Goal: Information Seeking & Learning: Learn about a topic

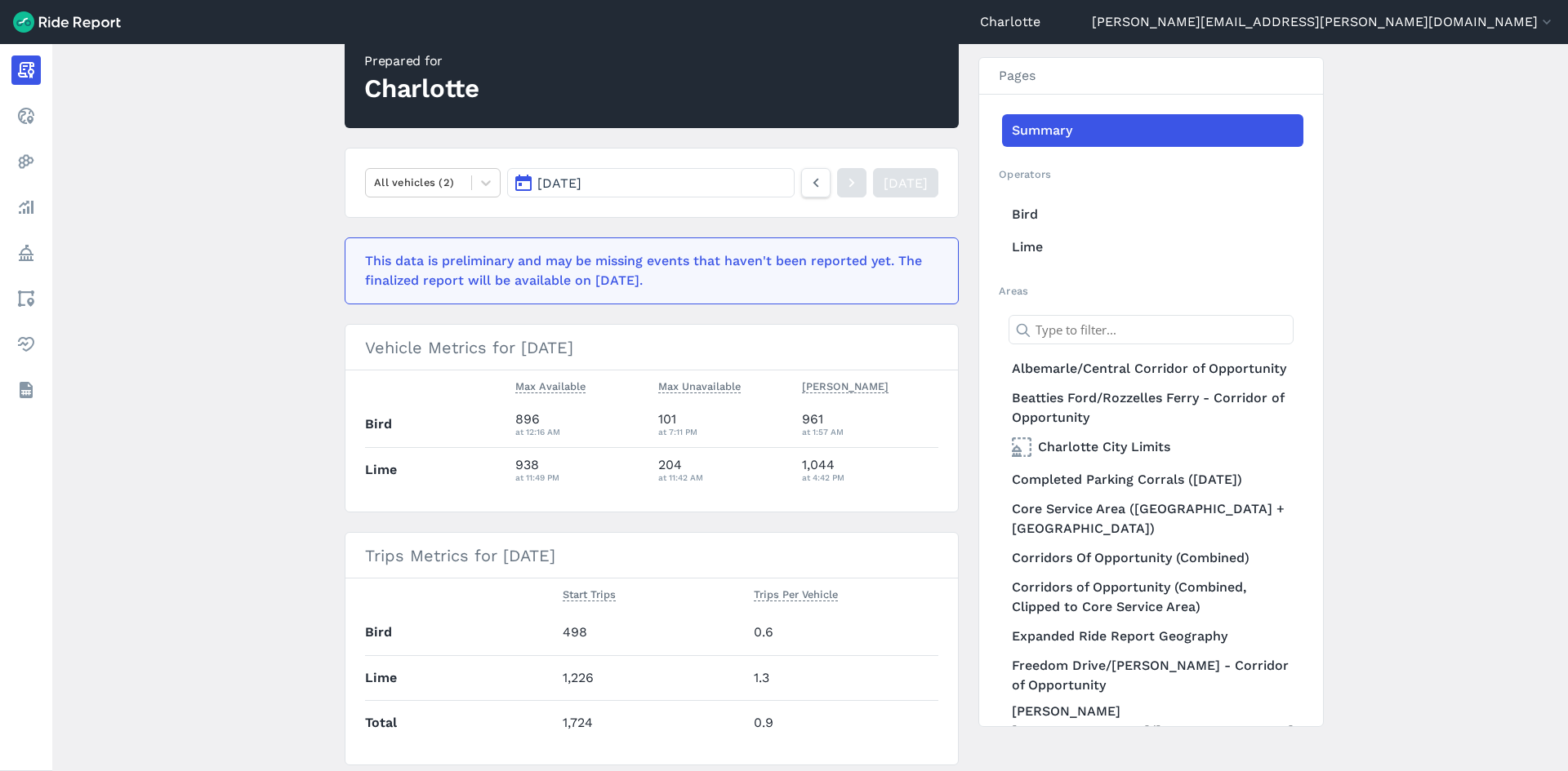
scroll to position [163, 0]
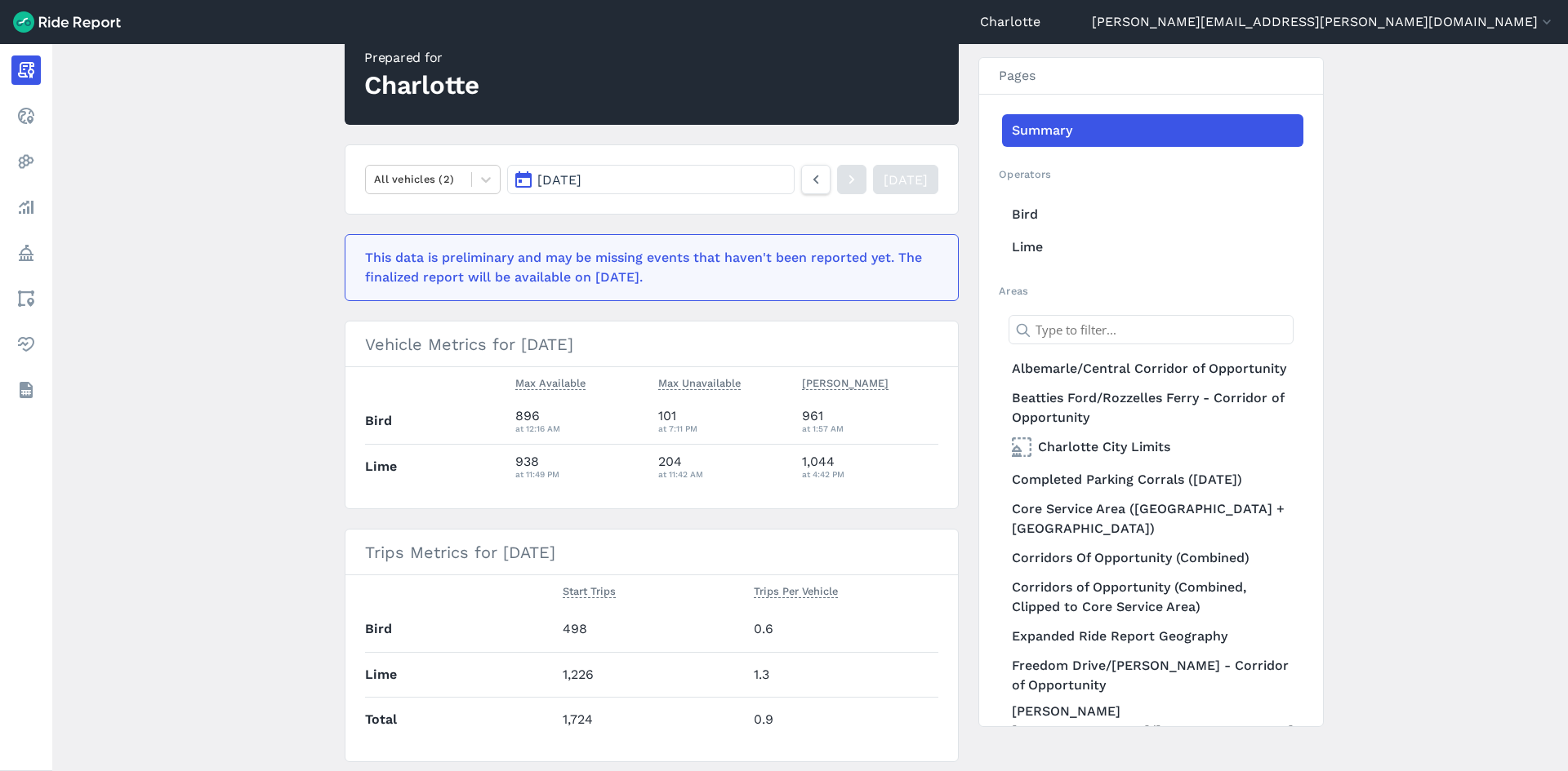
click at [660, 182] on button "[DATE]" at bounding box center [651, 180] width 287 height 30
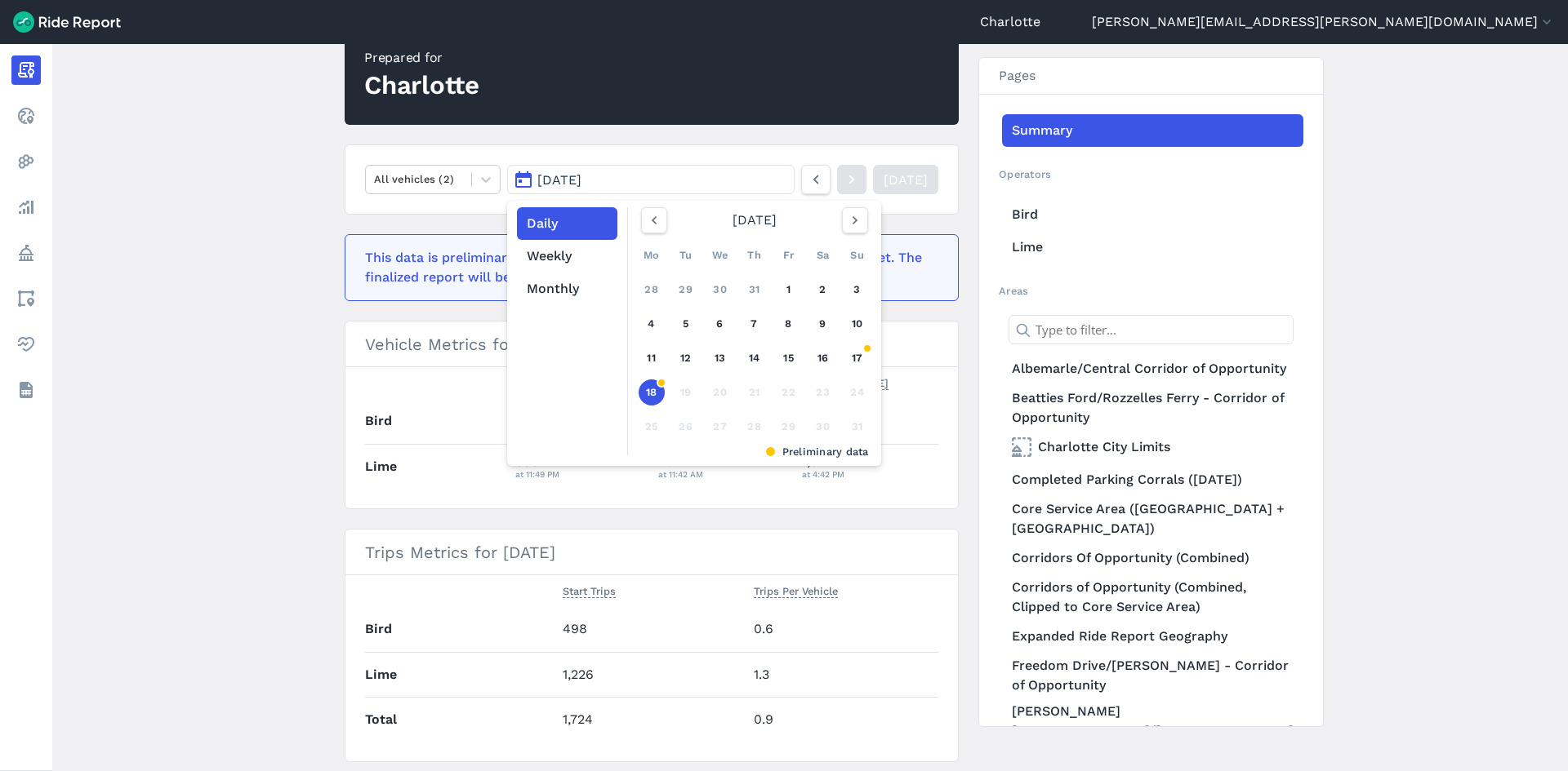
click at [227, 183] on main "[DATE] Daily Report Print Export CSV Prepared for Charlotte All vehicles (2) [D…" at bounding box center [810, 407] width 1516 height 727
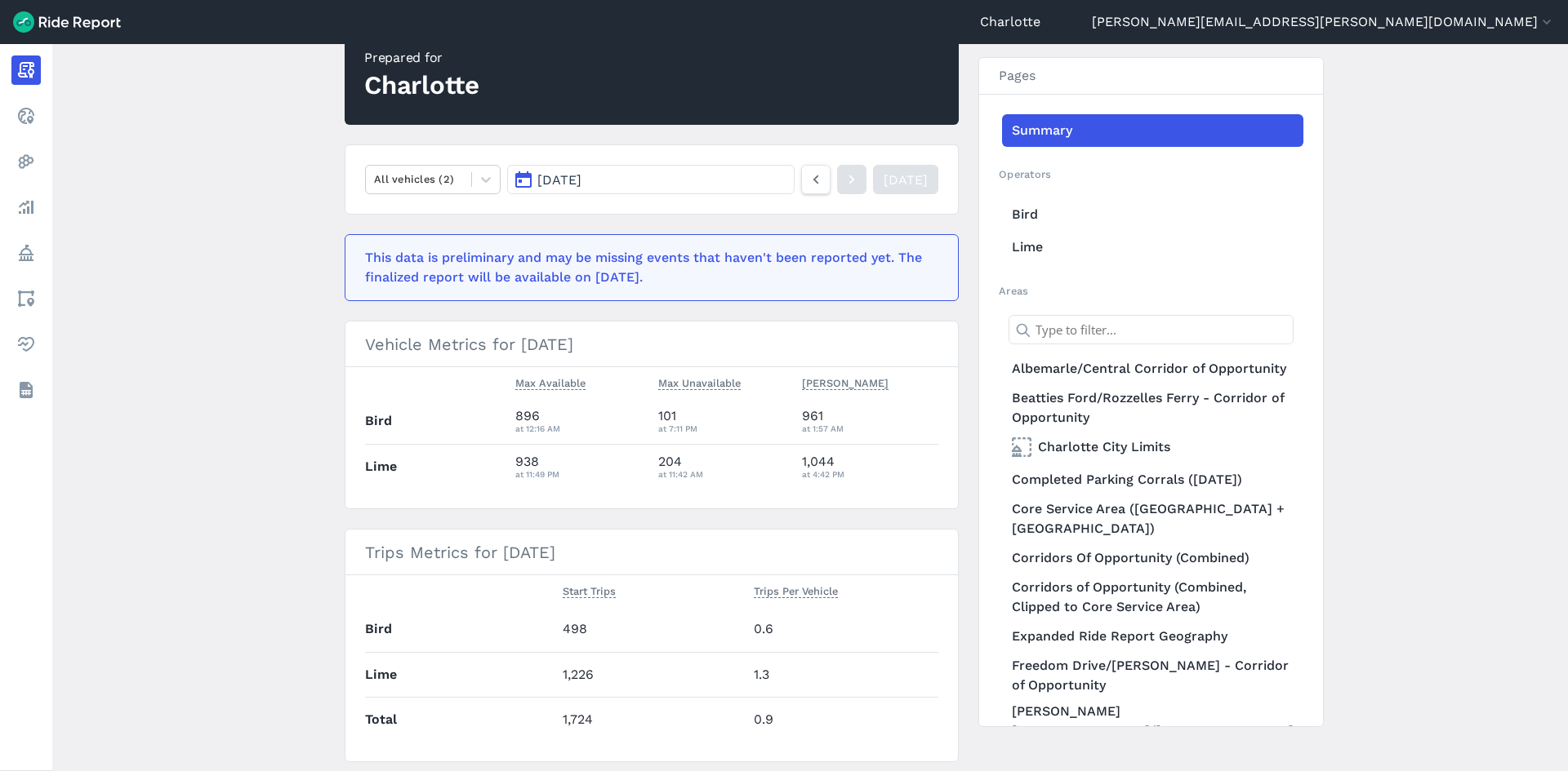
click at [572, 183] on span "[DATE]" at bounding box center [559, 180] width 44 height 16
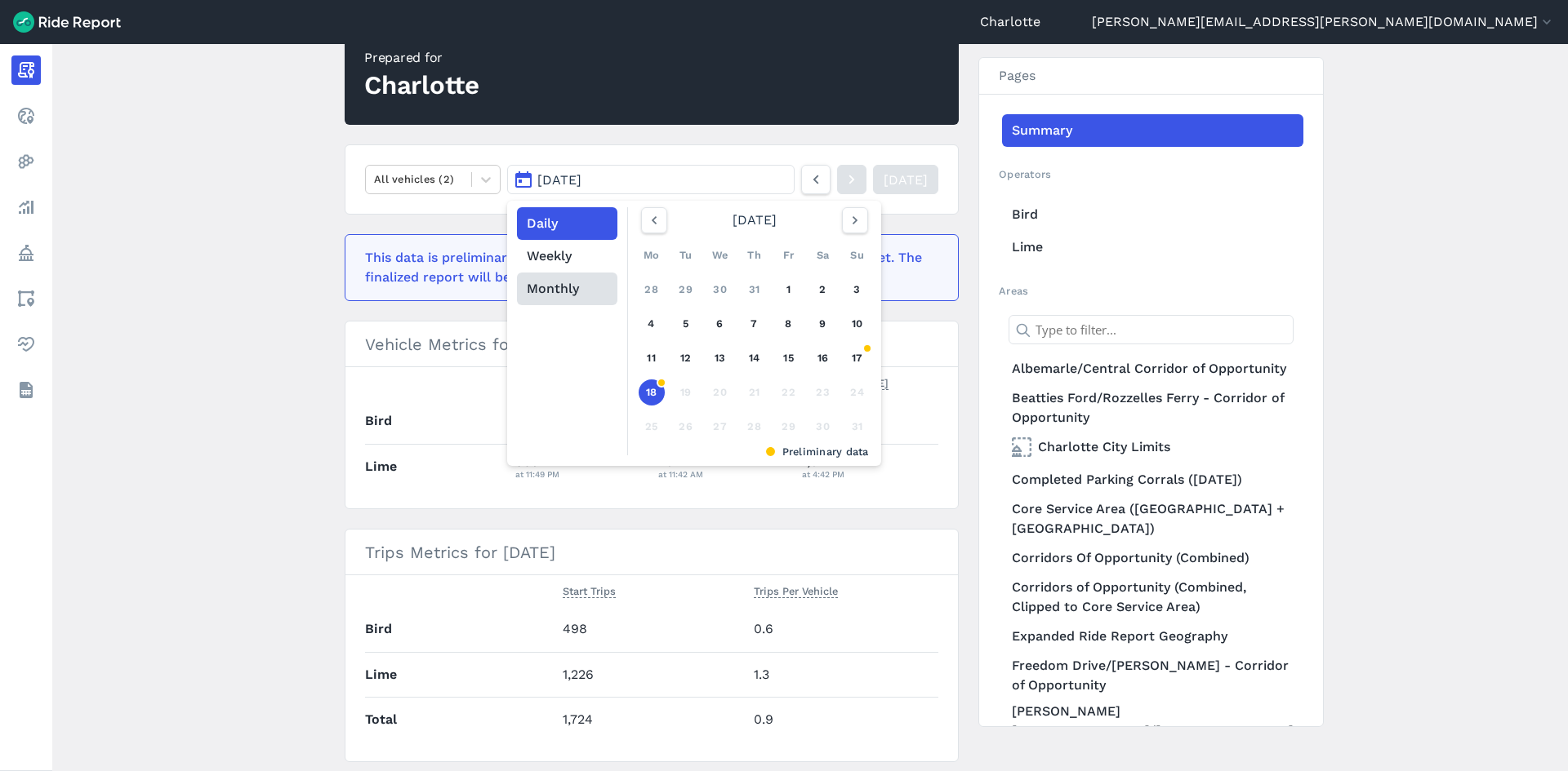
click at [552, 294] on button "Monthly" at bounding box center [567, 288] width 101 height 33
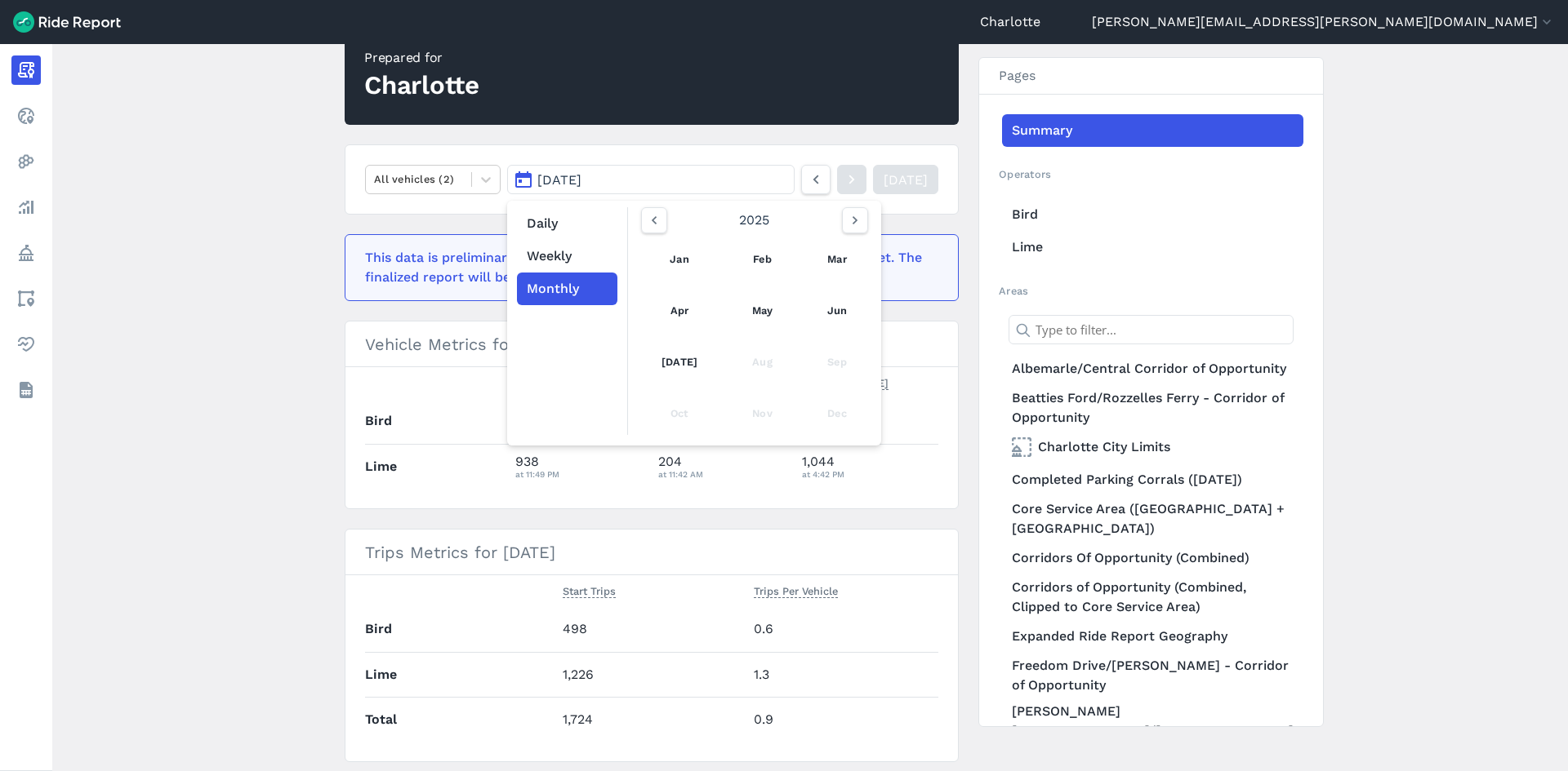
click at [249, 332] on main "[DATE] Daily Report Print Export CSV Prepared for Charlotte All vehicles (2) [D…" at bounding box center [810, 407] width 1516 height 727
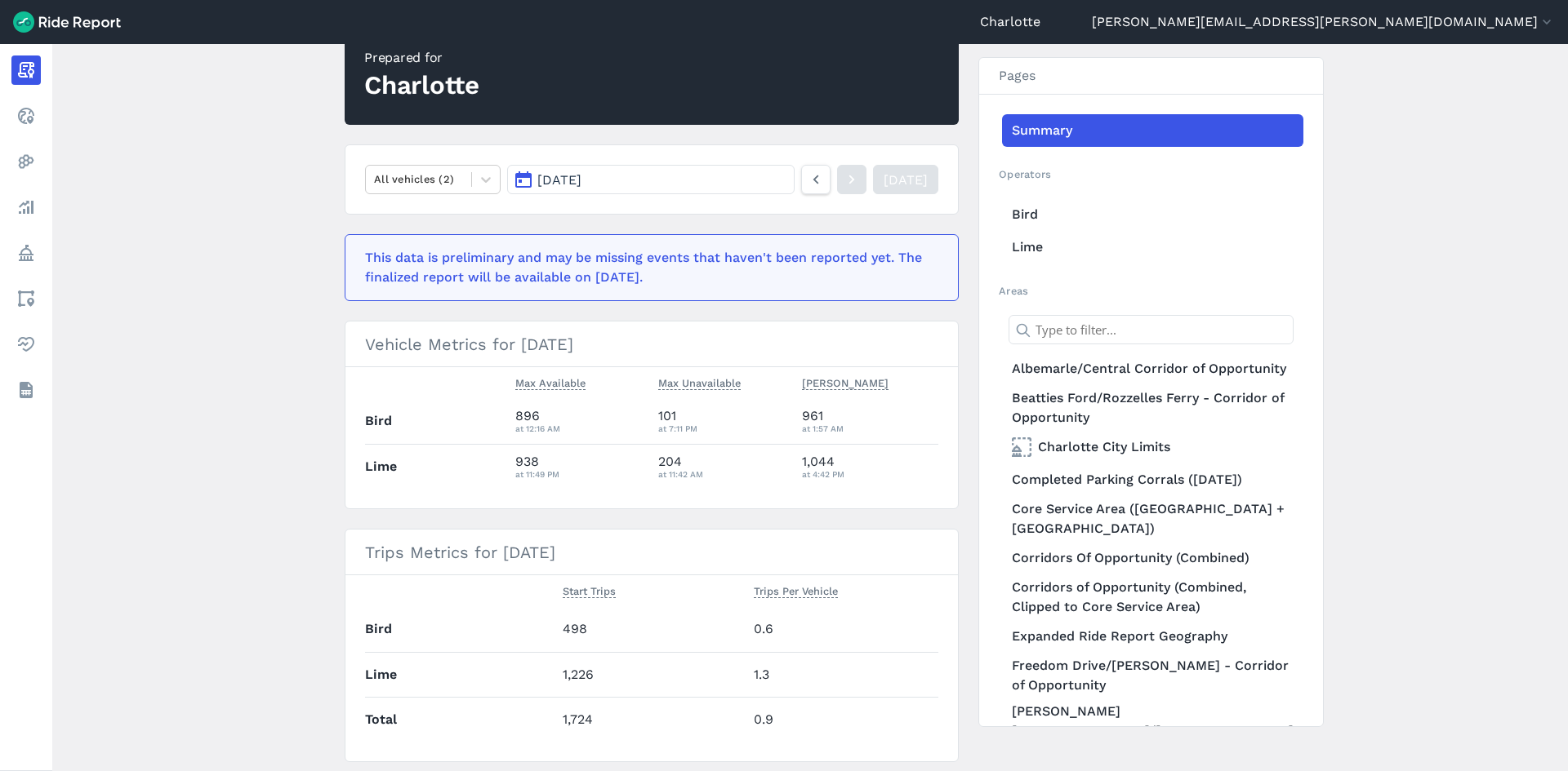
click at [569, 180] on span "[DATE]" at bounding box center [559, 180] width 44 height 16
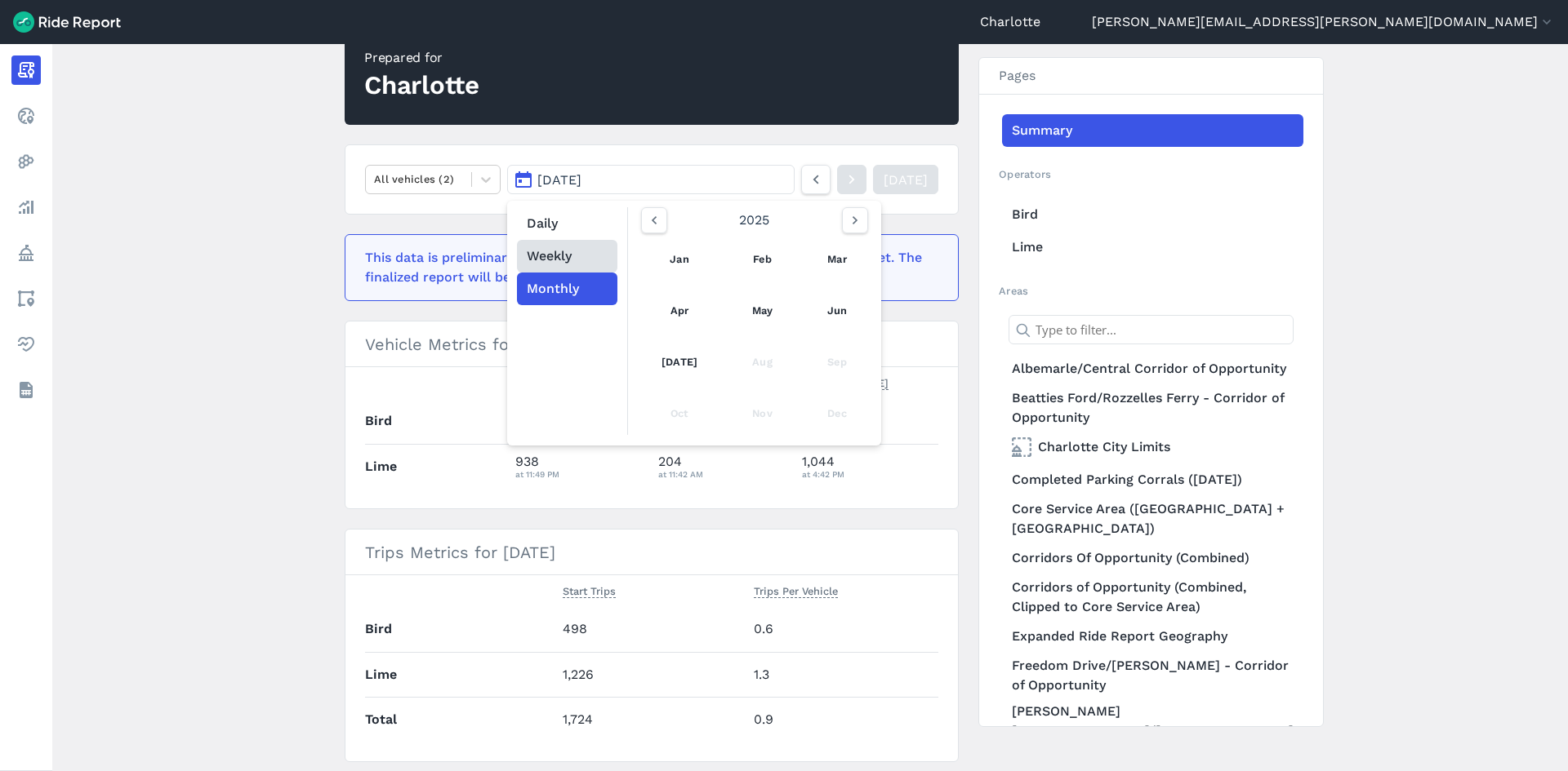
click at [562, 250] on button "Weekly" at bounding box center [567, 255] width 101 height 33
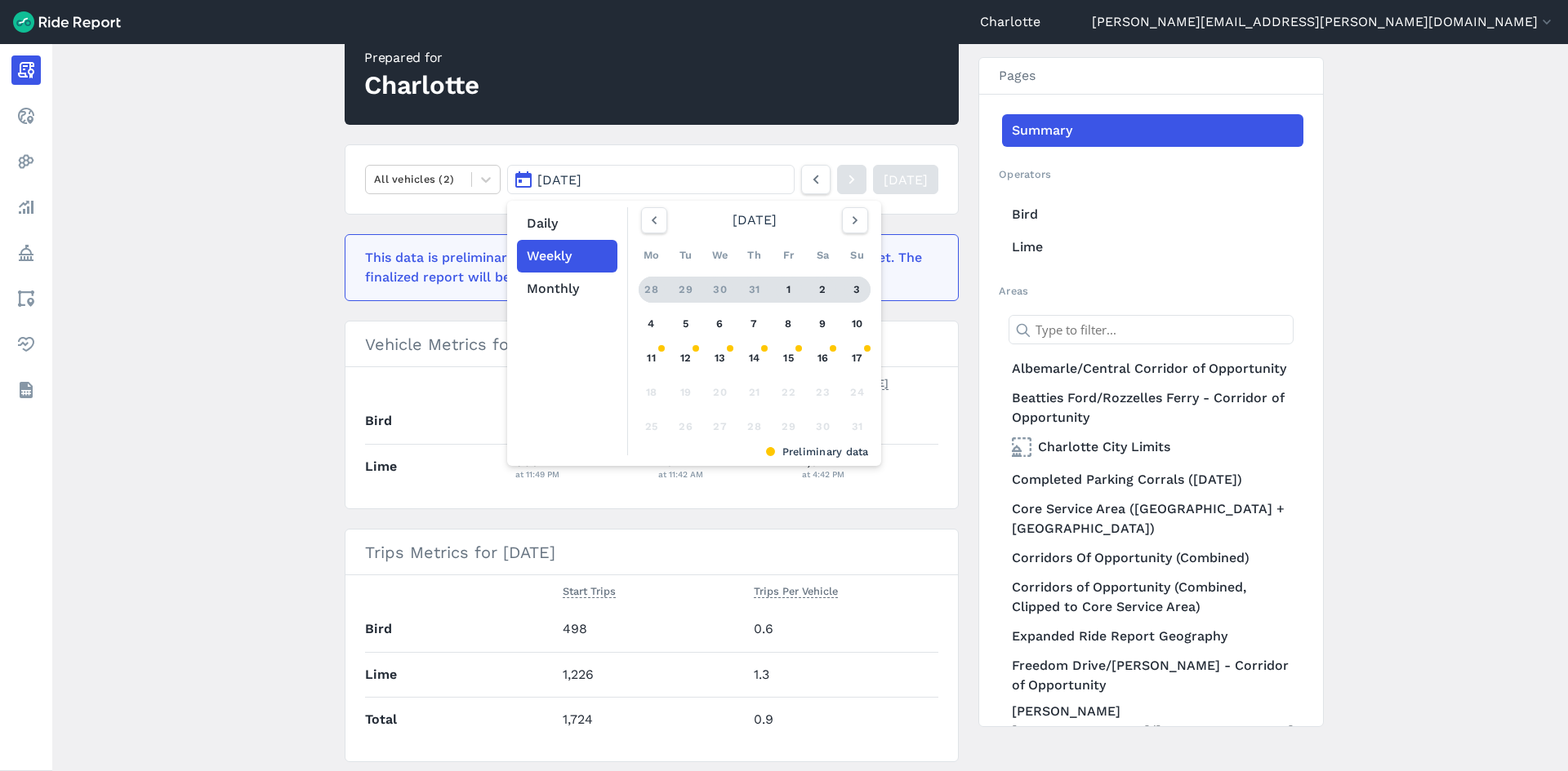
click at [784, 286] on div "1" at bounding box center [789, 290] width 26 height 26
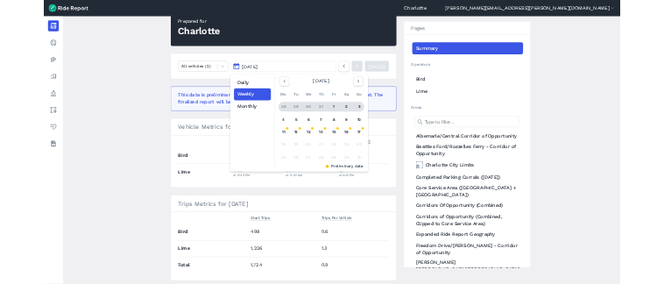
scroll to position [158, 0]
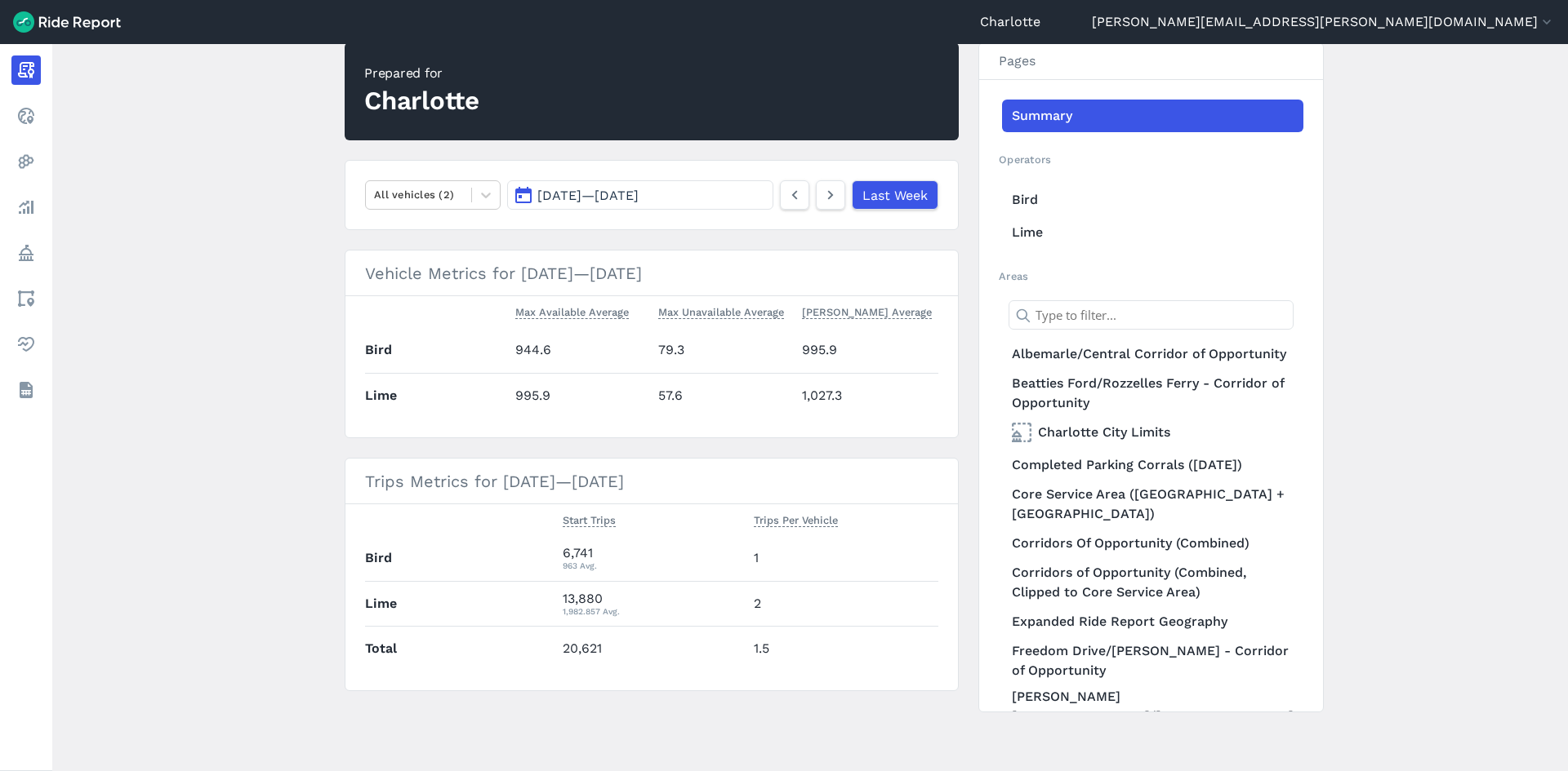
click at [639, 197] on span "[DATE] — [DATE]" at bounding box center [588, 195] width 102 height 16
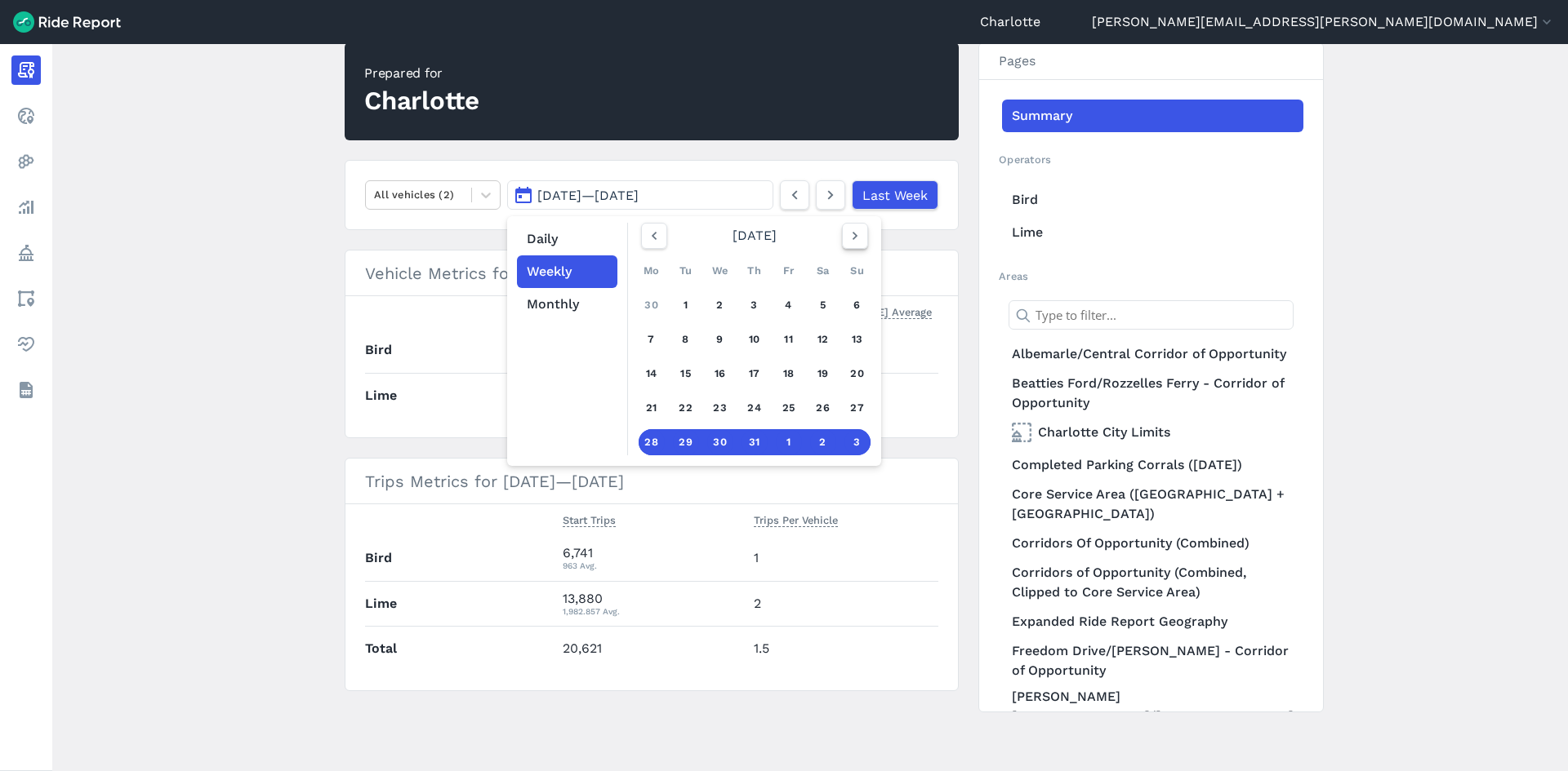
click at [849, 233] on icon "button" at bounding box center [855, 236] width 17 height 17
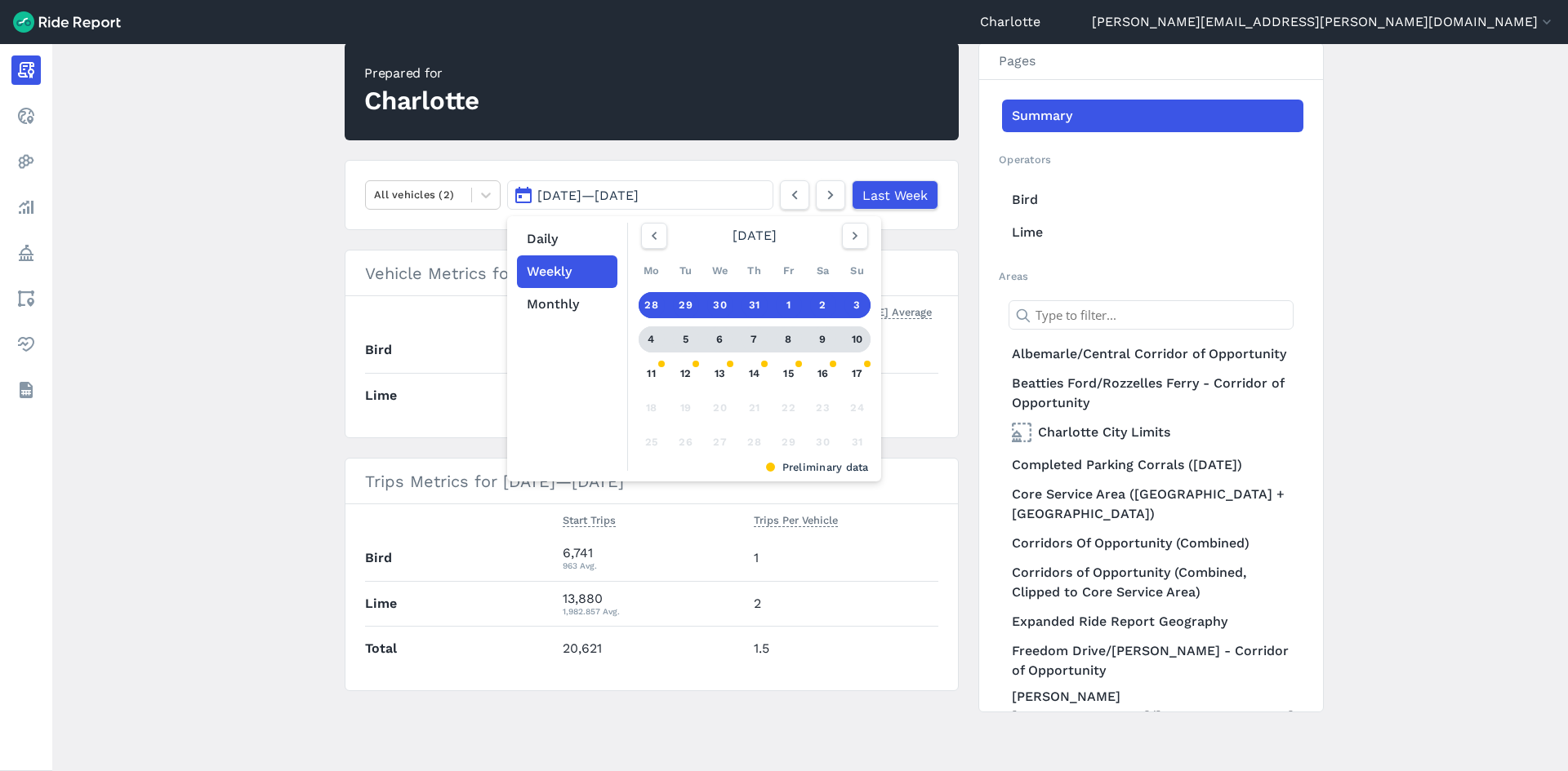
click at [648, 337] on div "4" at bounding box center [652, 339] width 26 height 26
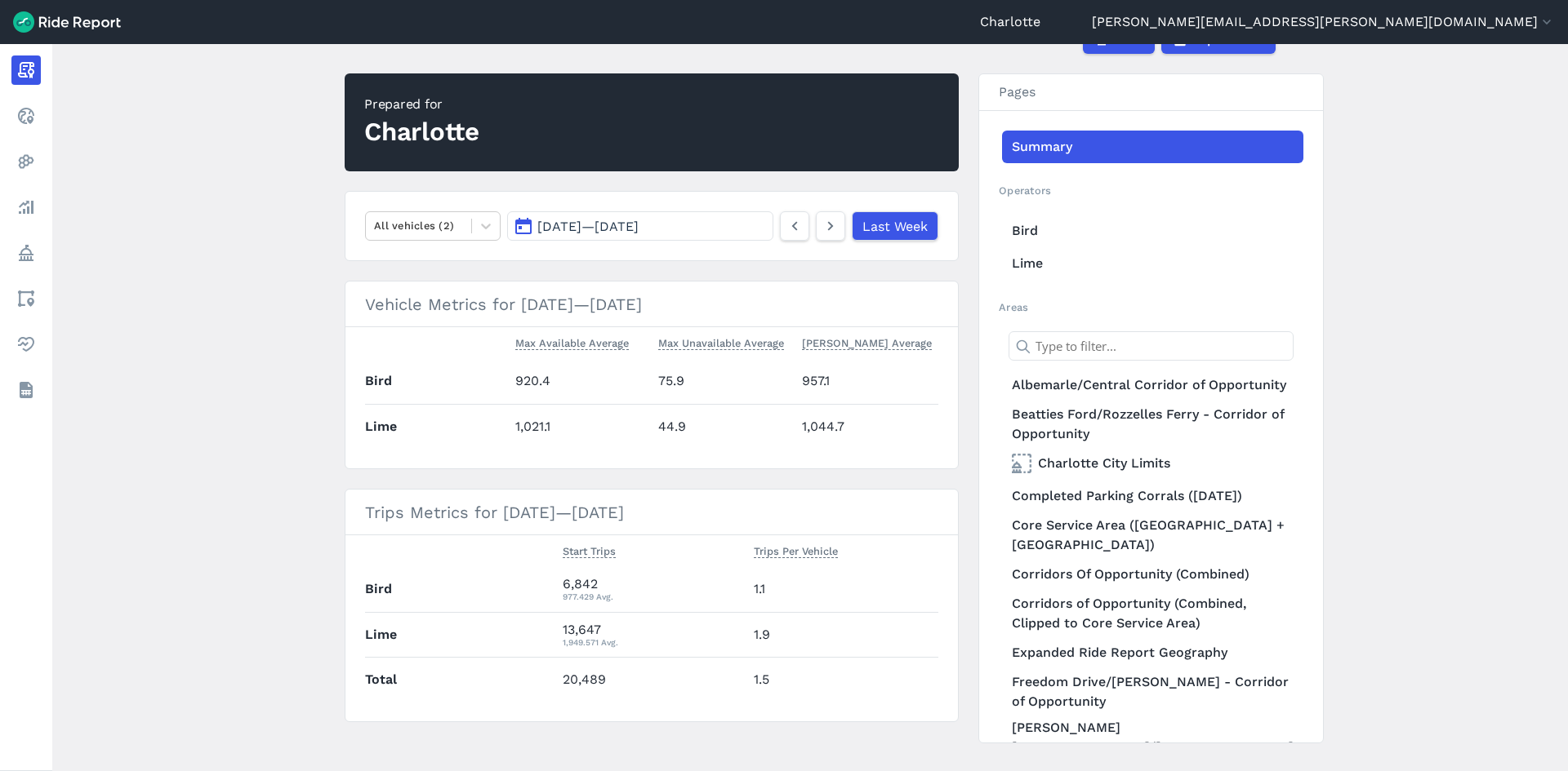
scroll to position [147, 0]
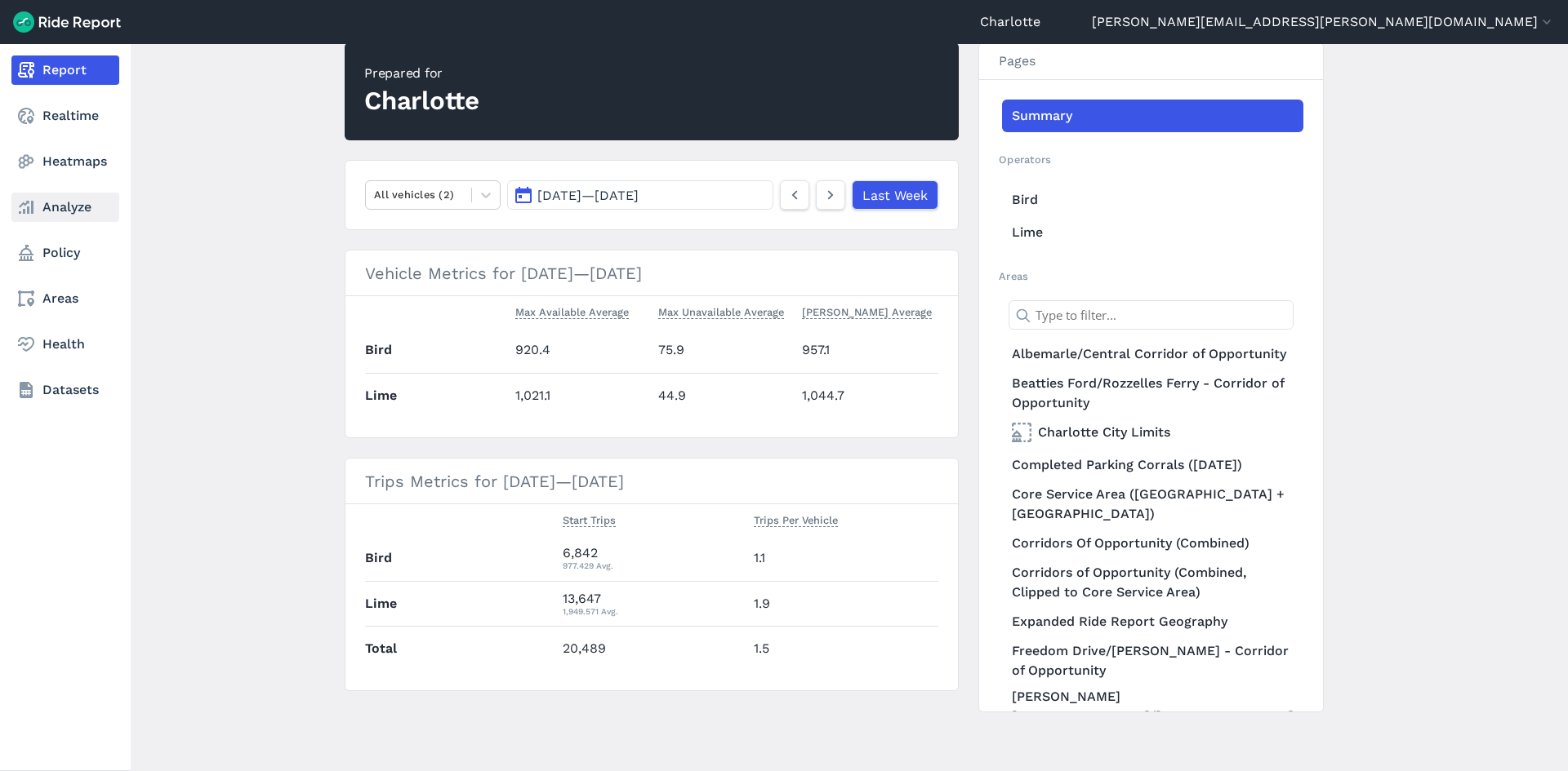
click at [75, 208] on link "Analyze" at bounding box center [65, 208] width 108 height 30
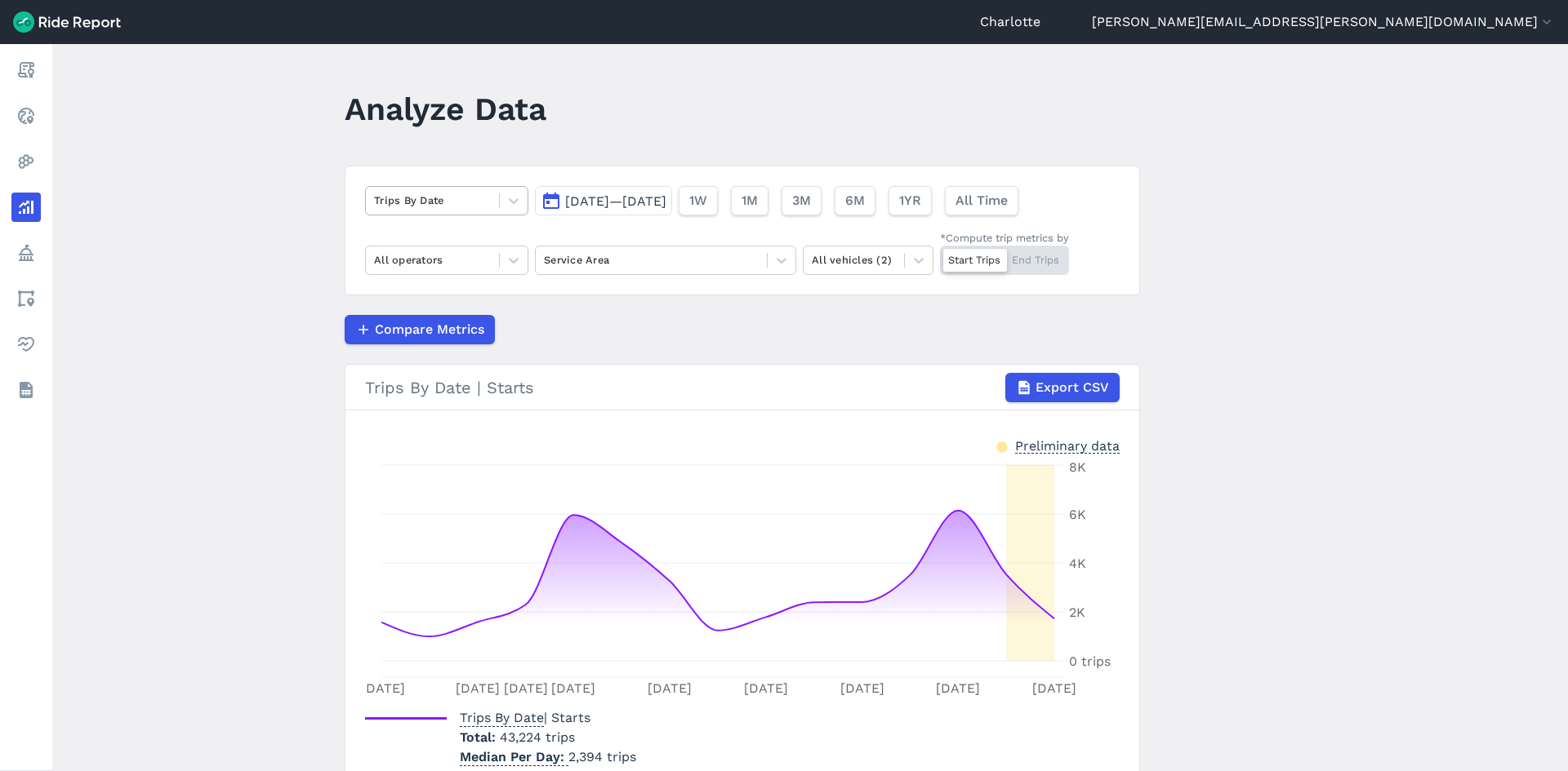
click at [466, 200] on div at bounding box center [432, 200] width 117 height 19
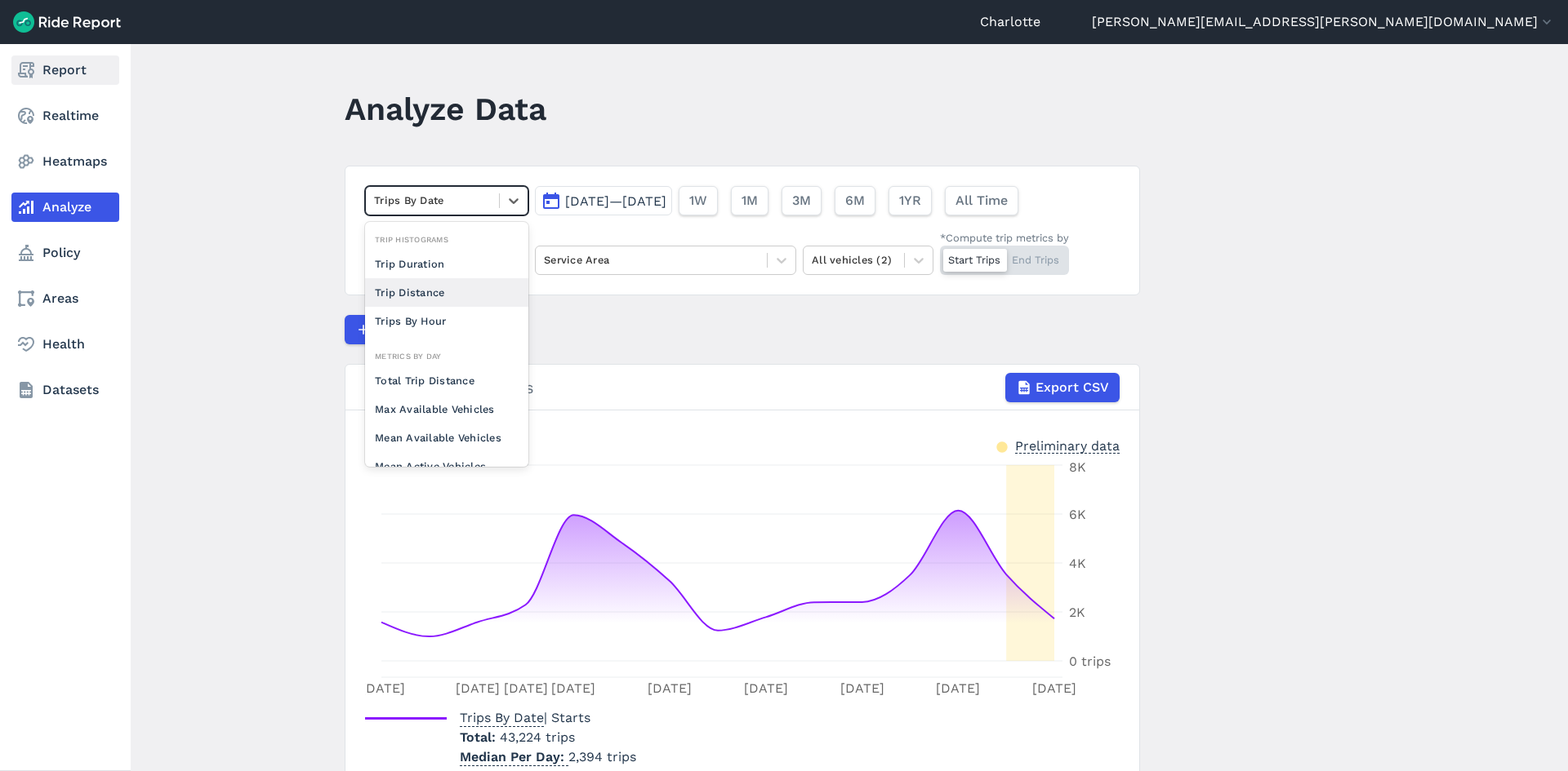
click at [52, 64] on link "Report" at bounding box center [65, 71] width 108 height 30
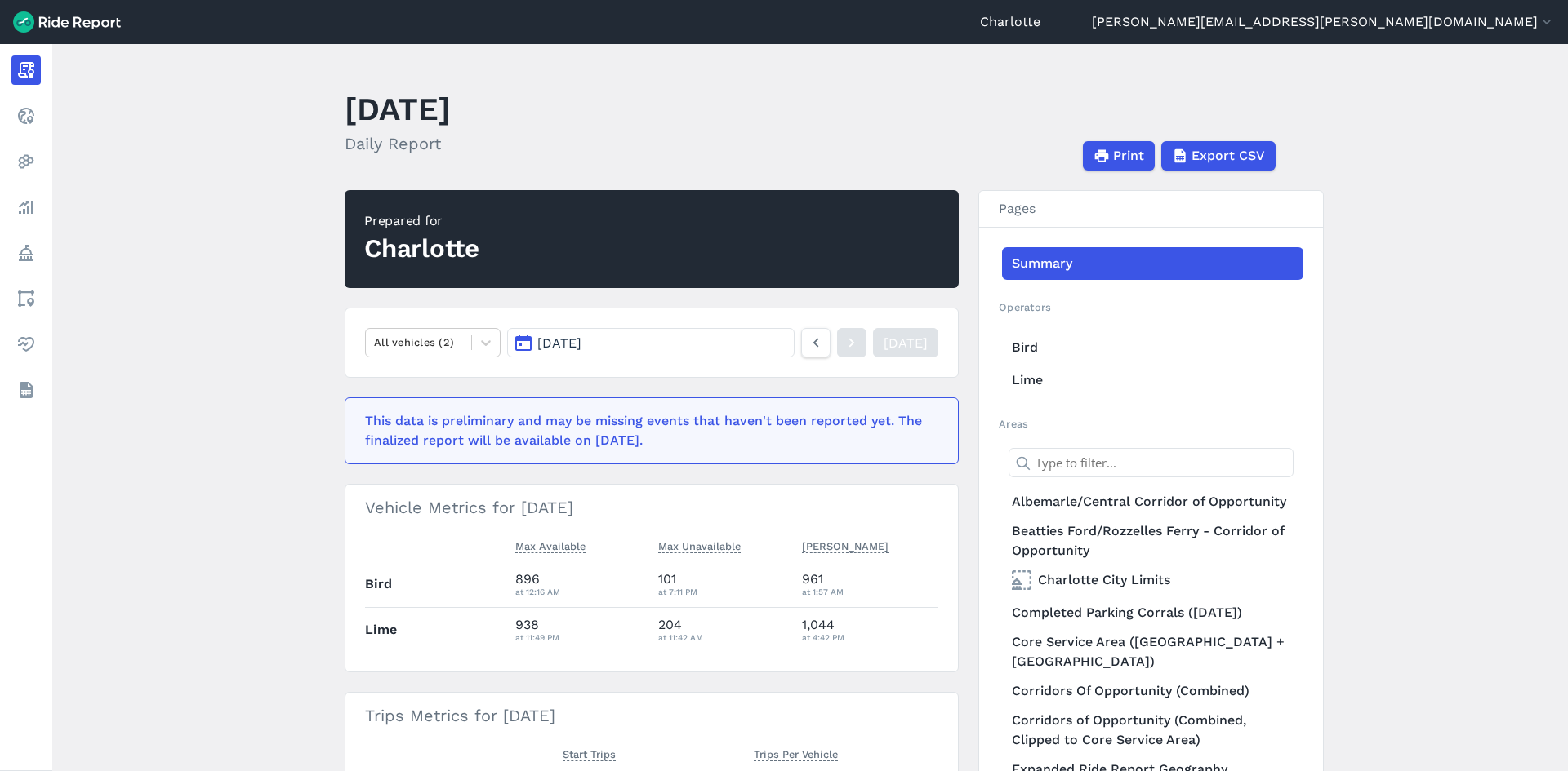
click at [633, 350] on button "[DATE]" at bounding box center [651, 343] width 287 height 30
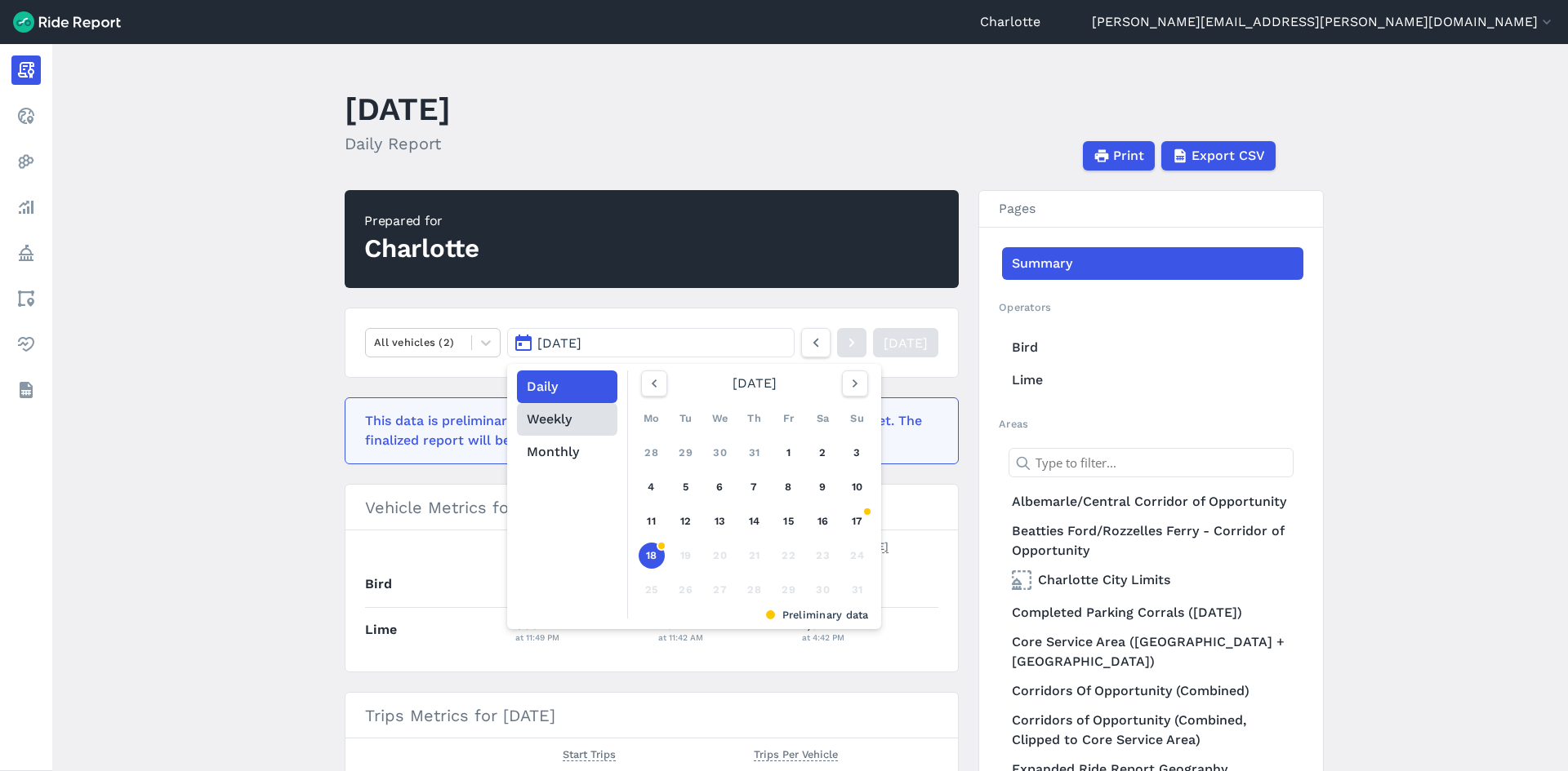
click at [568, 418] on button "Weekly" at bounding box center [567, 420] width 101 height 33
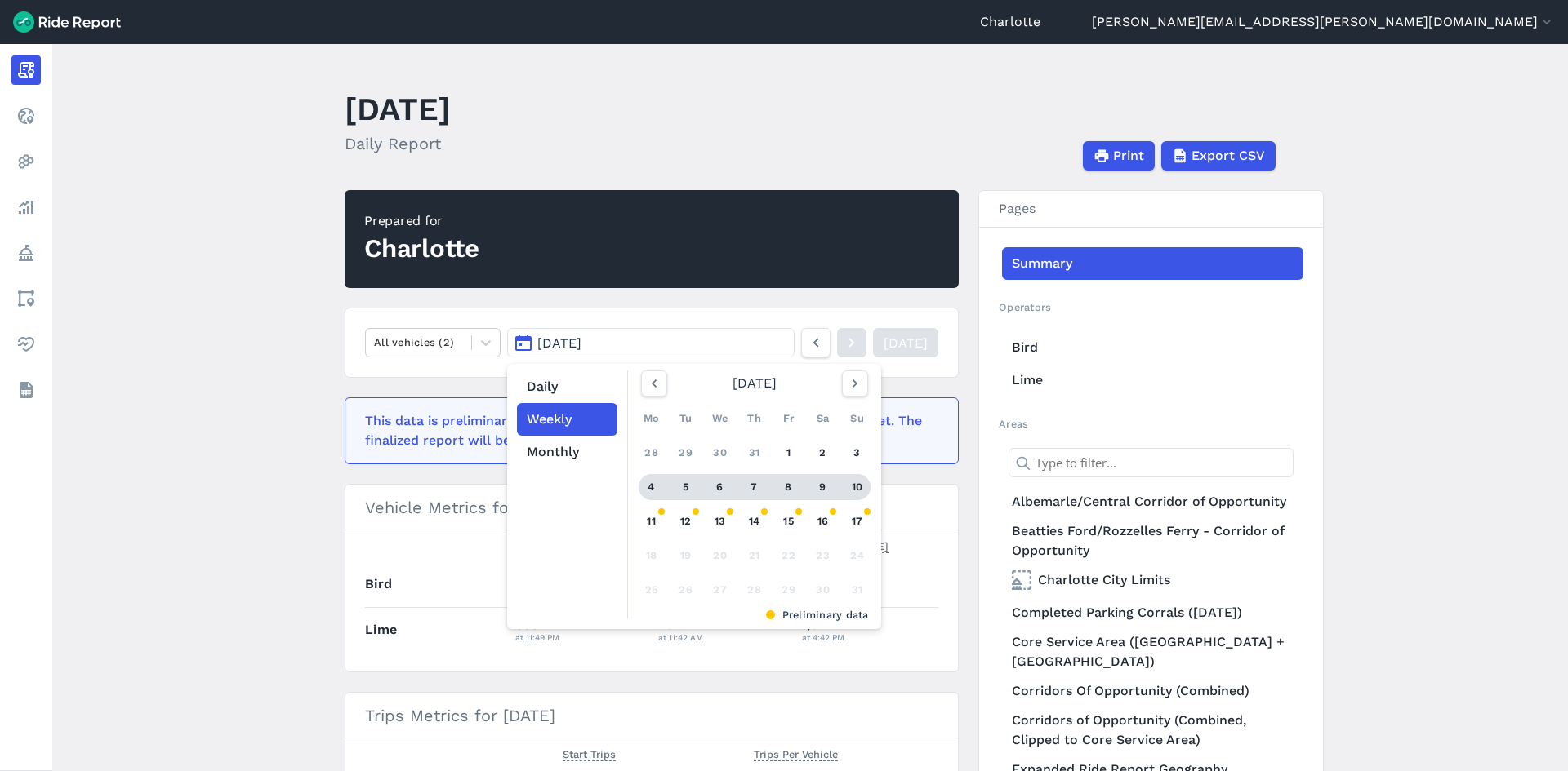
click at [654, 488] on div "4" at bounding box center [652, 488] width 26 height 26
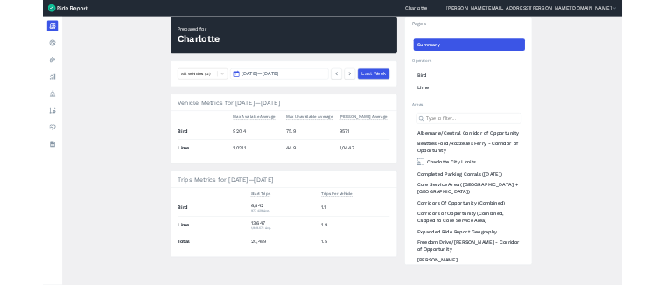
scroll to position [158, 0]
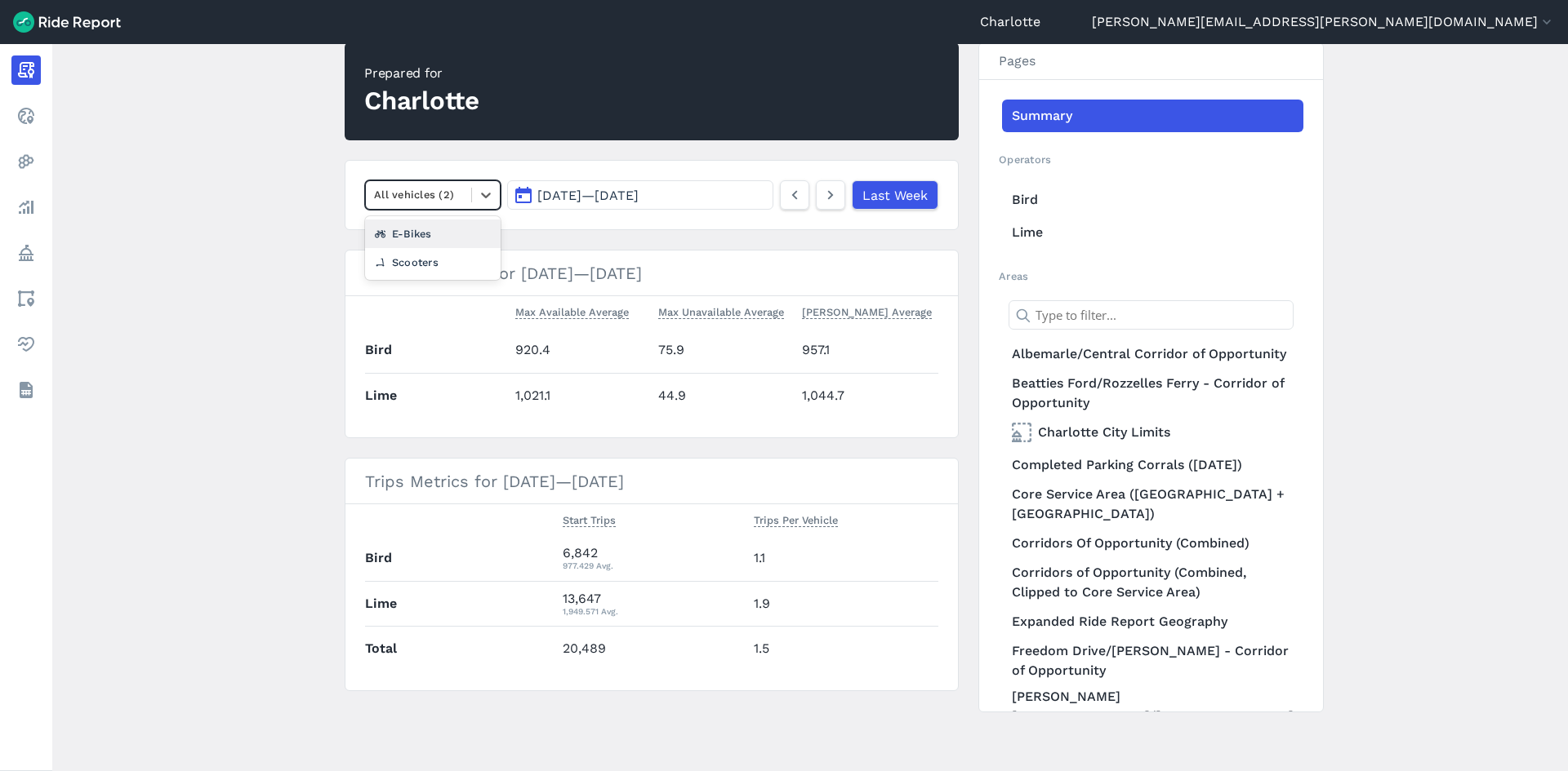
click at [458, 194] on div at bounding box center [418, 195] width 89 height 19
click at [564, 194] on span "[DATE] — [DATE]" at bounding box center [588, 195] width 102 height 16
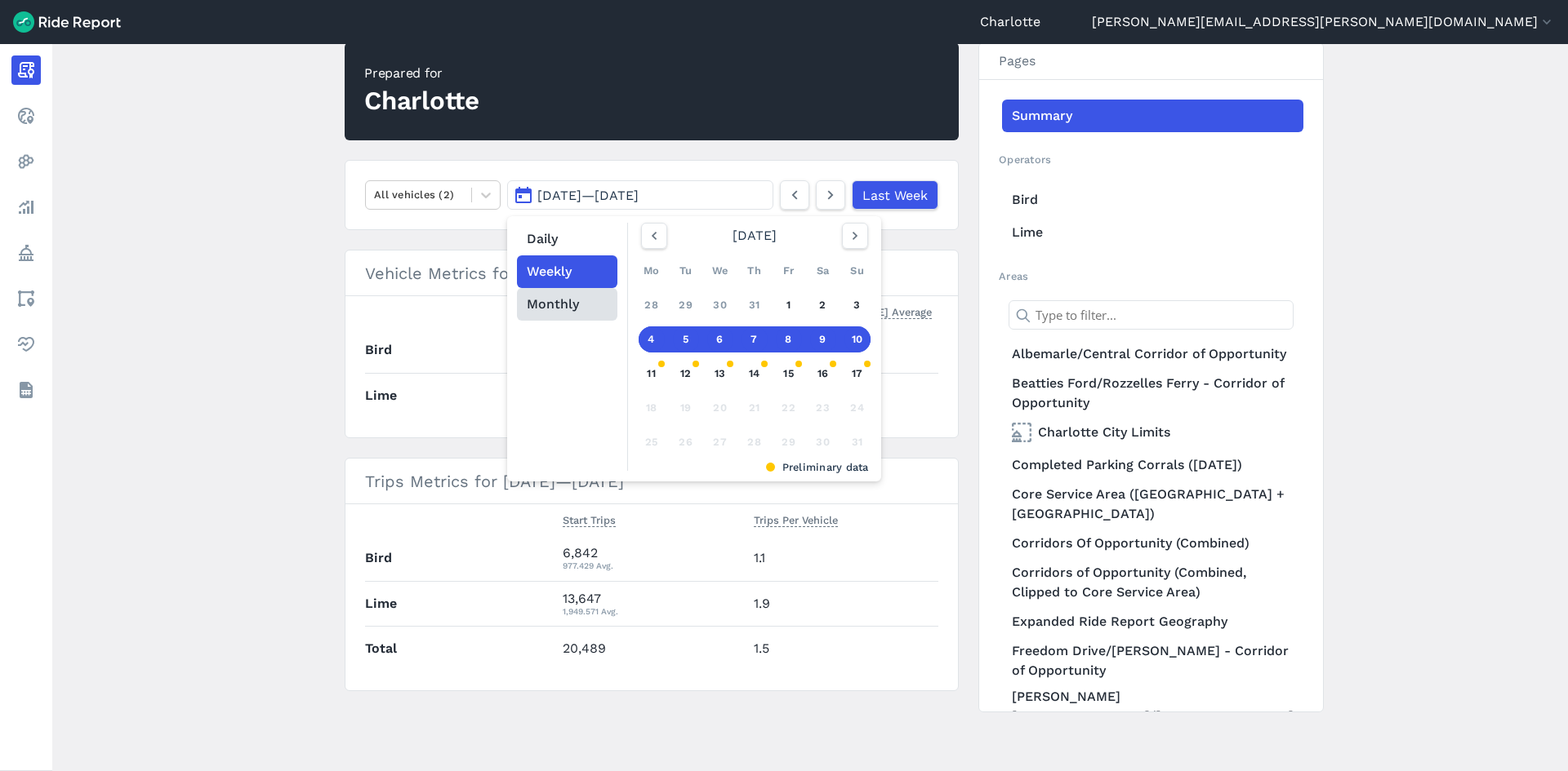
click at [548, 305] on button "Monthly" at bounding box center [567, 304] width 101 height 33
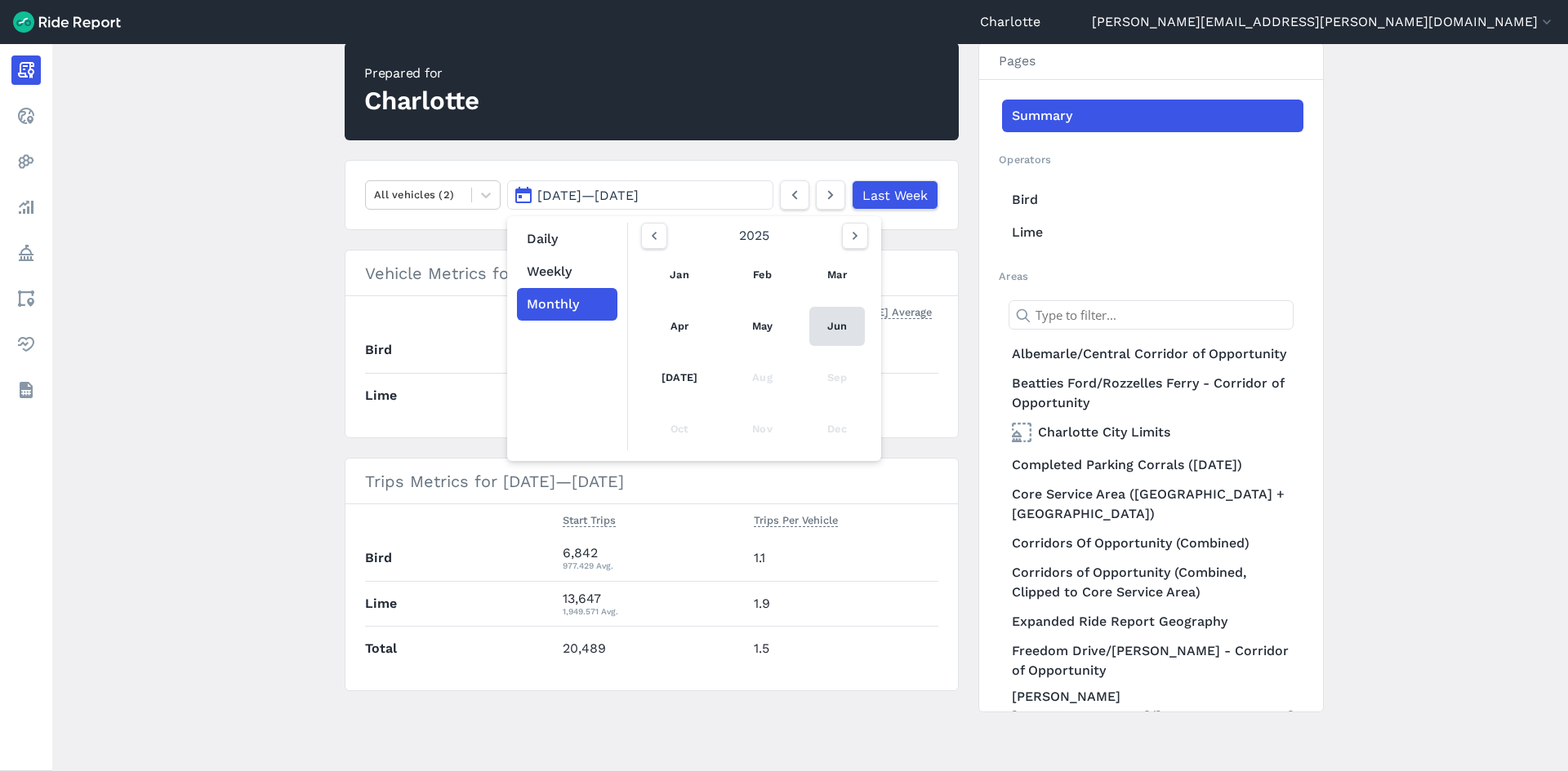
click at [843, 322] on link "Jun" at bounding box center [838, 326] width 56 height 39
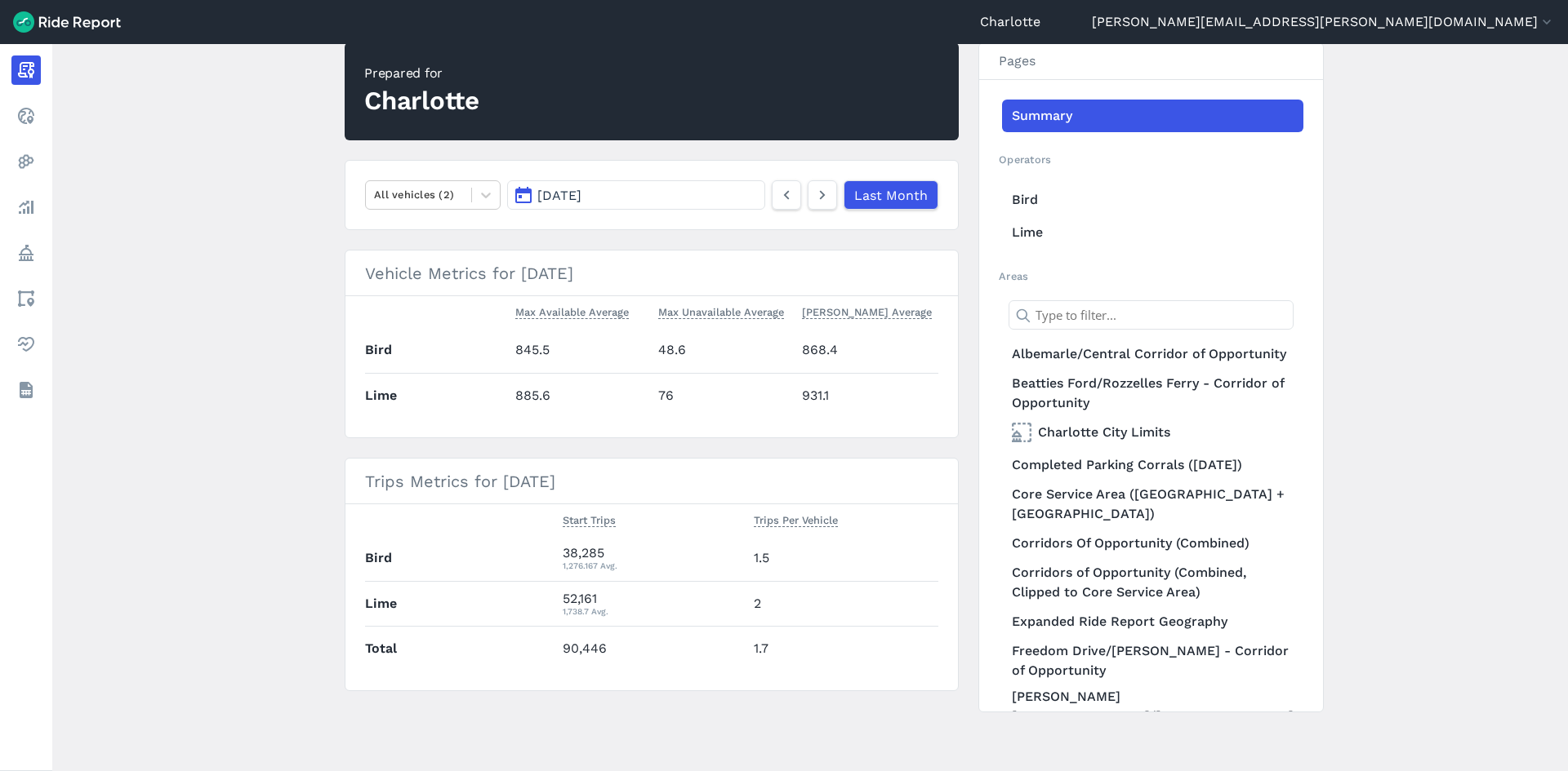
click at [272, 324] on main "[DATE] Monthly Report Print Export CSV Prepared for Charlotte All vehicles (2) …" at bounding box center [810, 407] width 1516 height 727
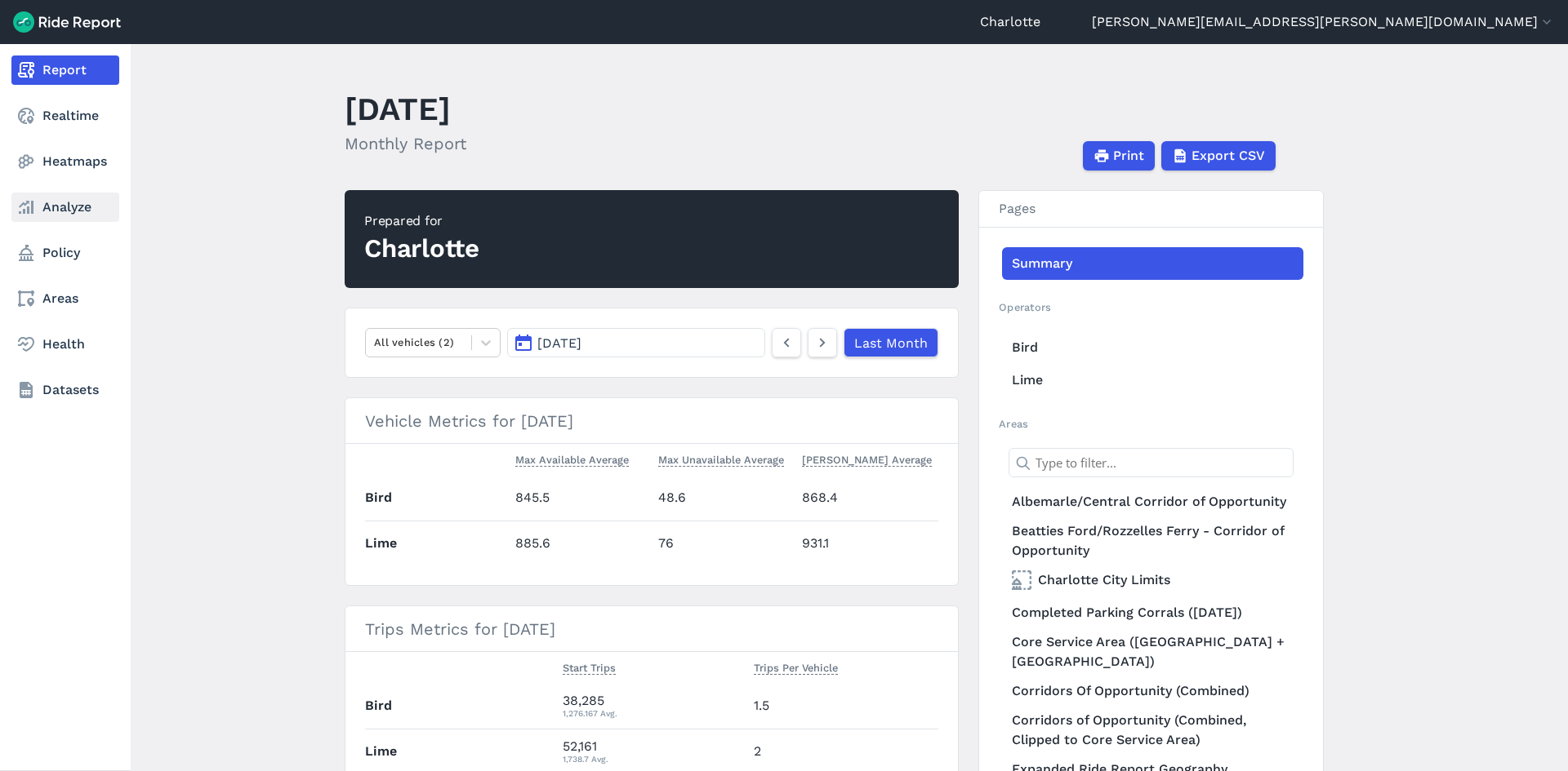
click at [63, 207] on link "Analyze" at bounding box center [65, 208] width 108 height 30
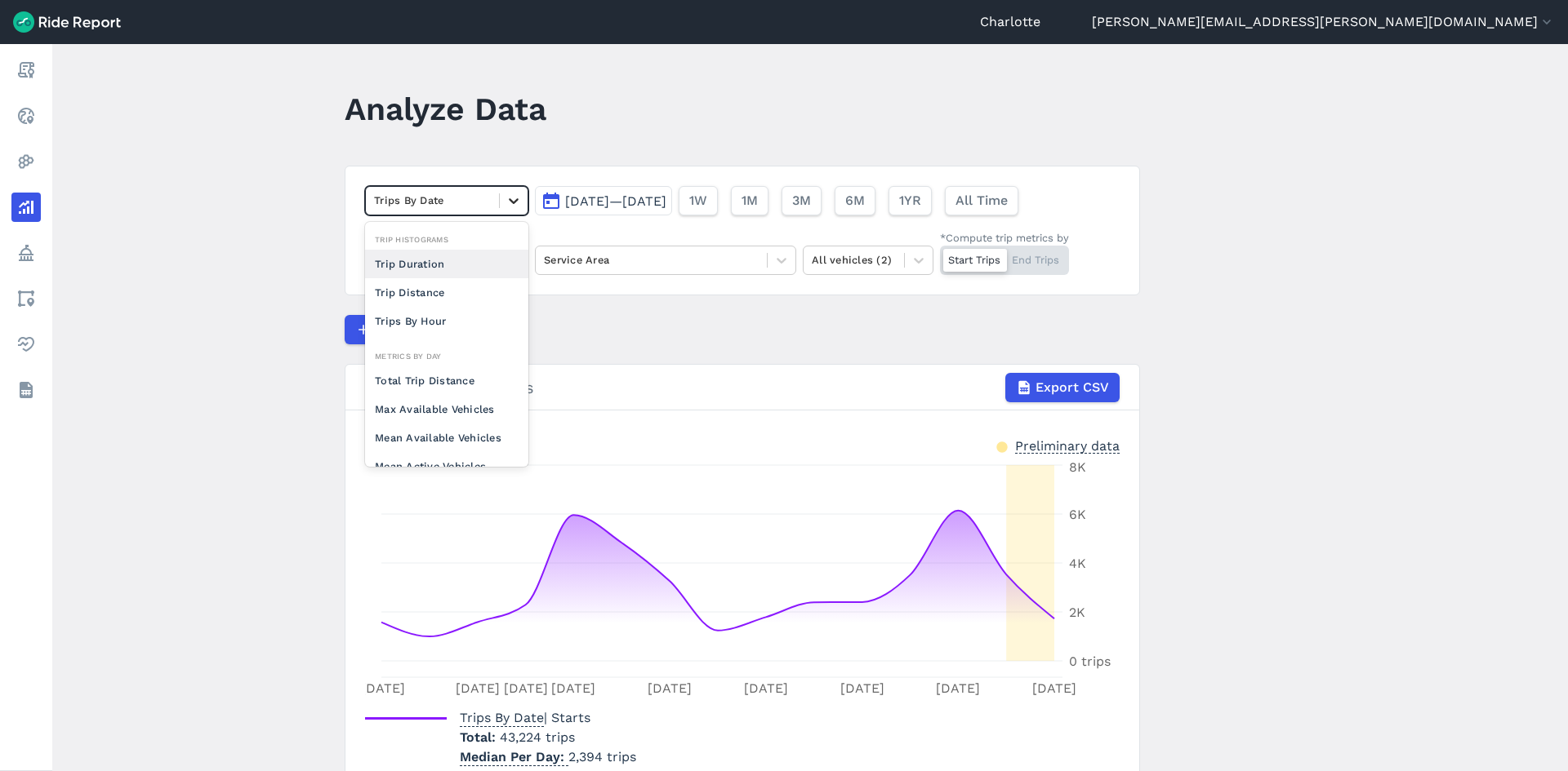
click at [513, 205] on icon at bounding box center [514, 201] width 17 height 17
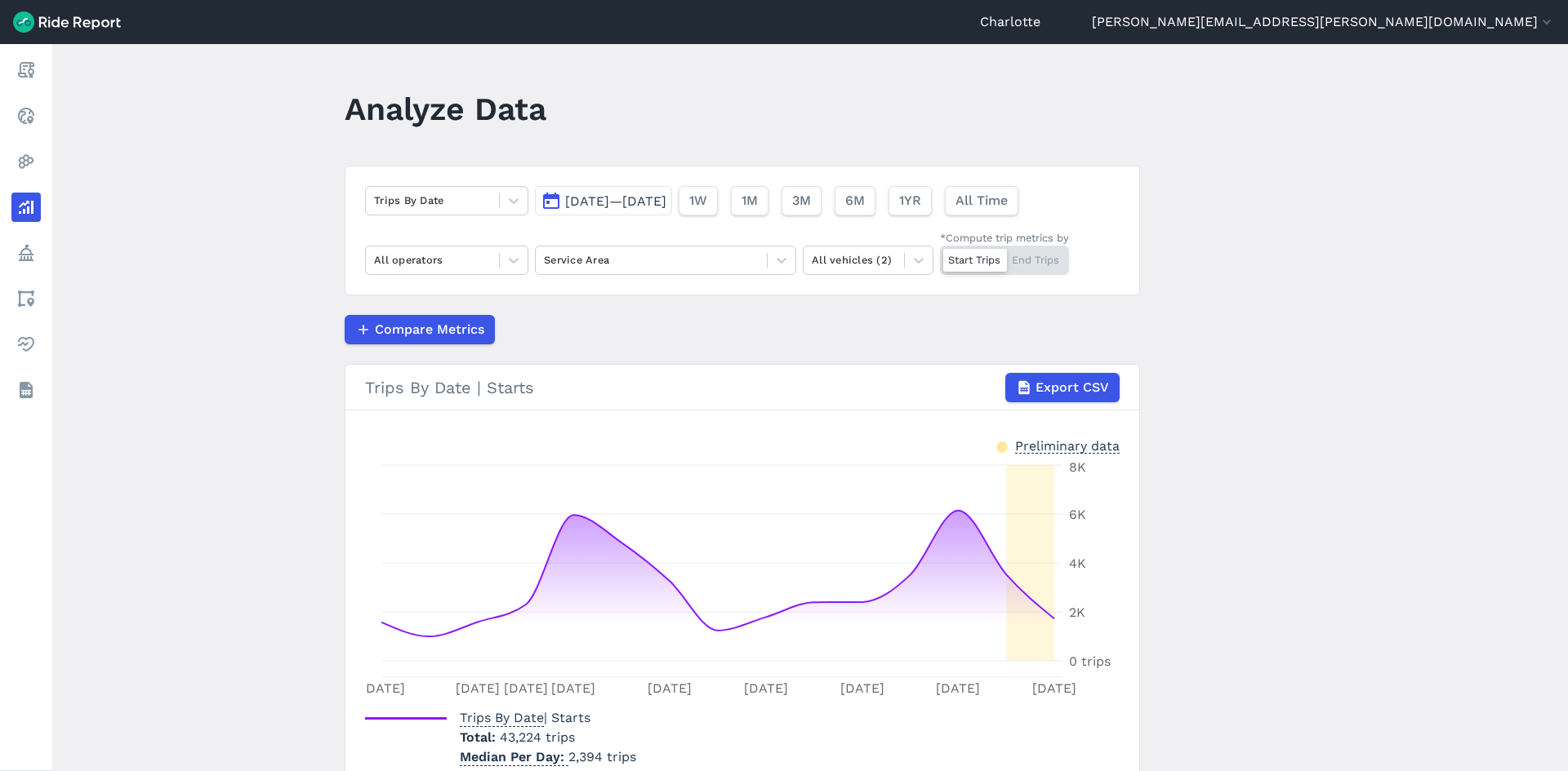
click at [280, 241] on main "Analyze Data Trips By Date [DATE]—[DATE] 1W 1M 3M 6M 1YR All Time All operators…" at bounding box center [810, 407] width 1516 height 727
click at [1033, 257] on div "Start Trips End Trips" at bounding box center [1005, 261] width 129 height 30
click at [940, 256] on input "*Compute trip metrics by Start Trips End Trips" at bounding box center [940, 251] width 0 height 10
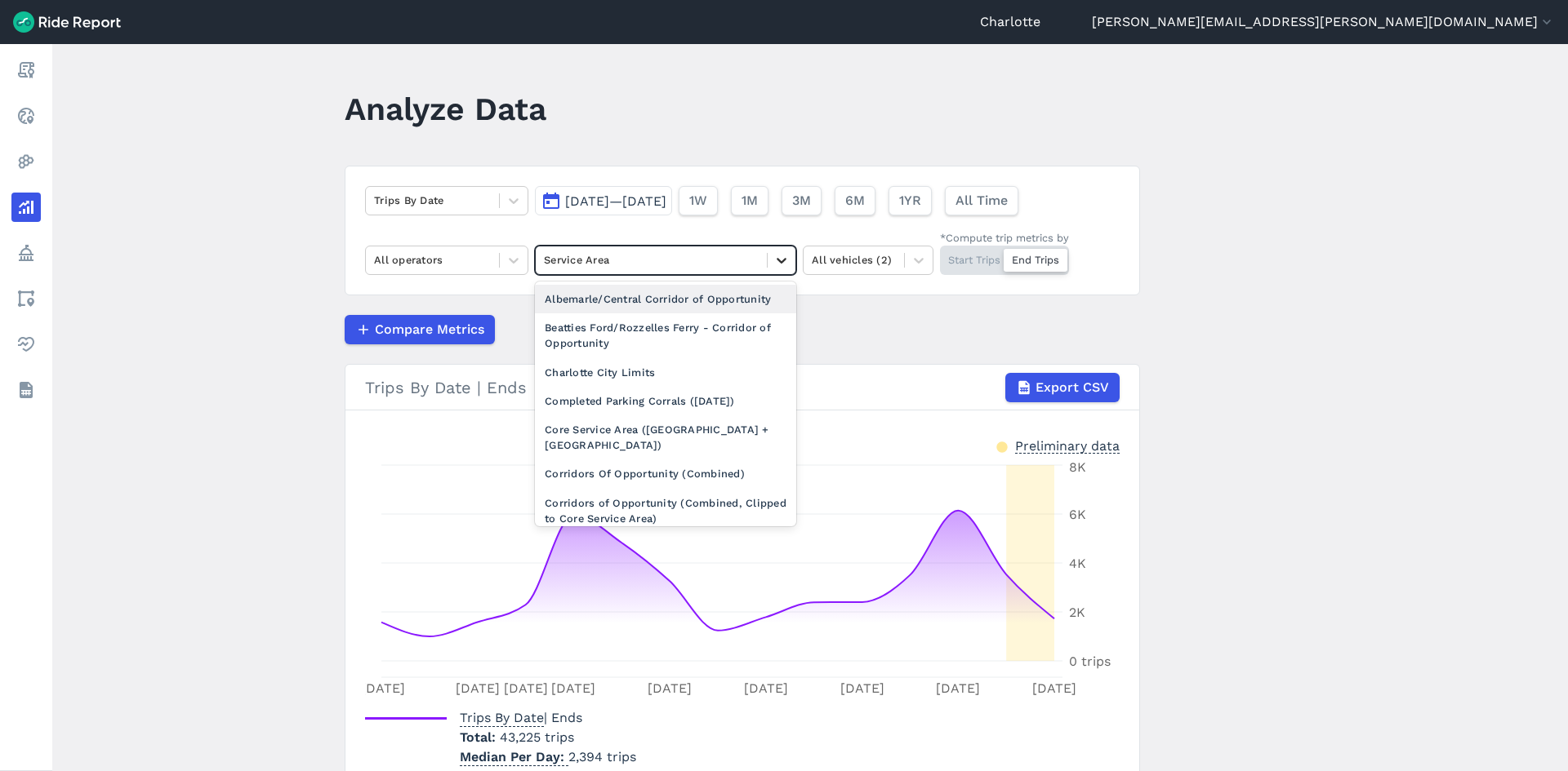
click at [768, 257] on div at bounding box center [782, 260] width 28 height 28
drag, startPoint x: 280, startPoint y: 282, endPoint x: 303, endPoint y: 271, distance: 25.5
click at [281, 282] on main "Analyze Data Trips By Date [DATE]—[DATE] 1W 1M 3M 6M 1YR All Time All operators…" at bounding box center [810, 407] width 1516 height 727
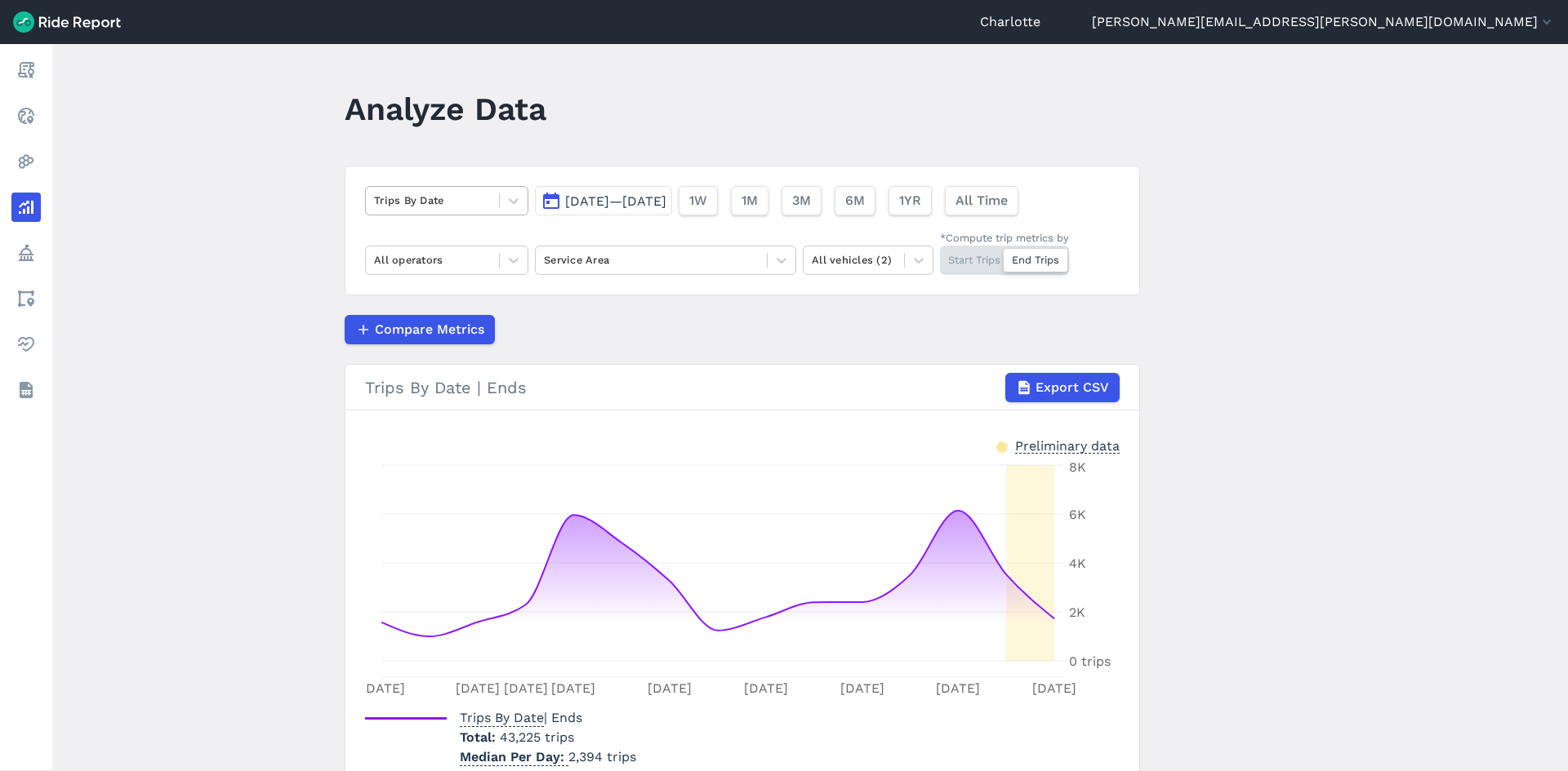
click at [469, 202] on div at bounding box center [432, 200] width 117 height 19
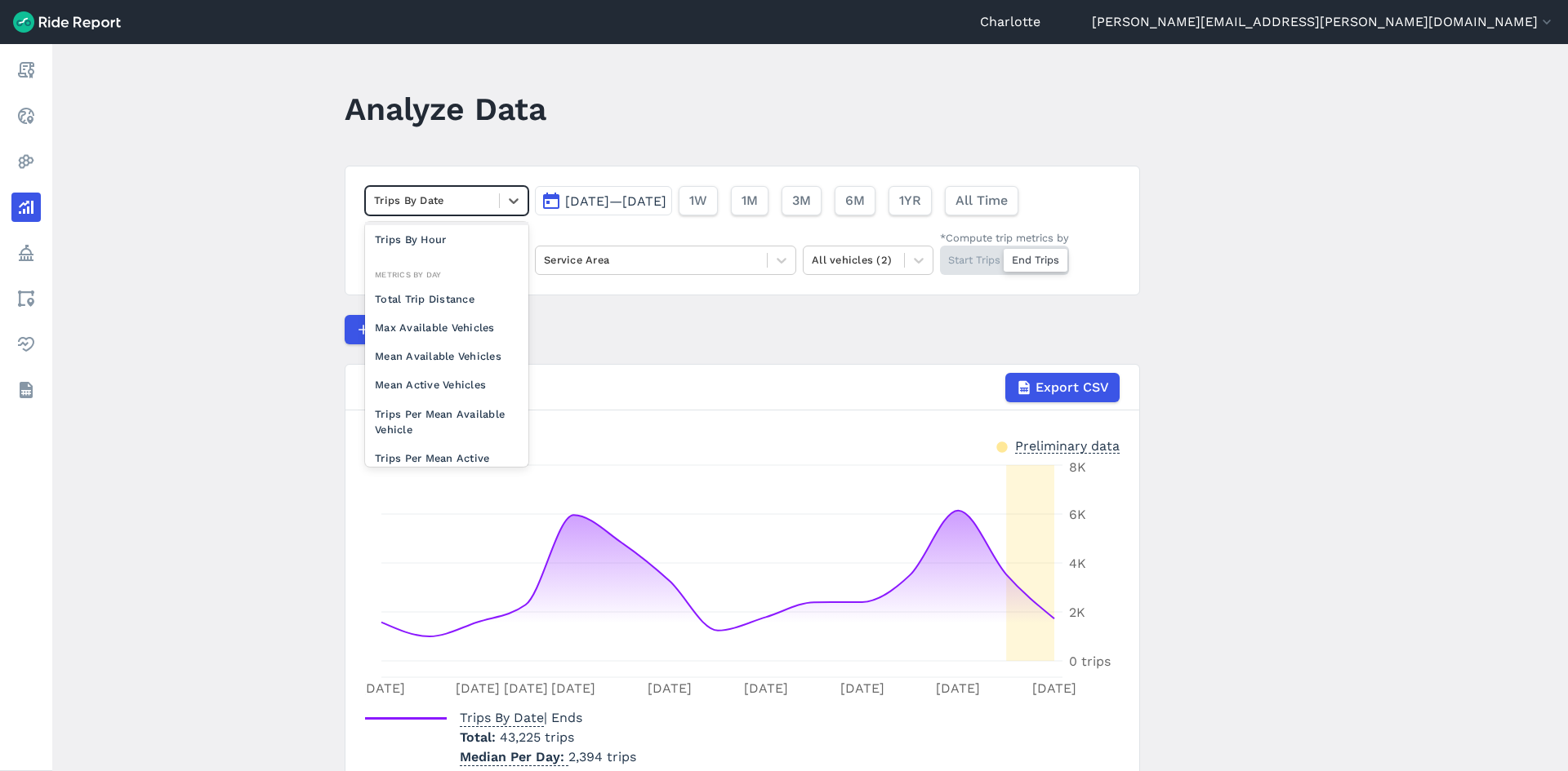
scroll to position [142, 0]
click at [463, 268] on div "Max Available Vehicles" at bounding box center [446, 267] width 163 height 29
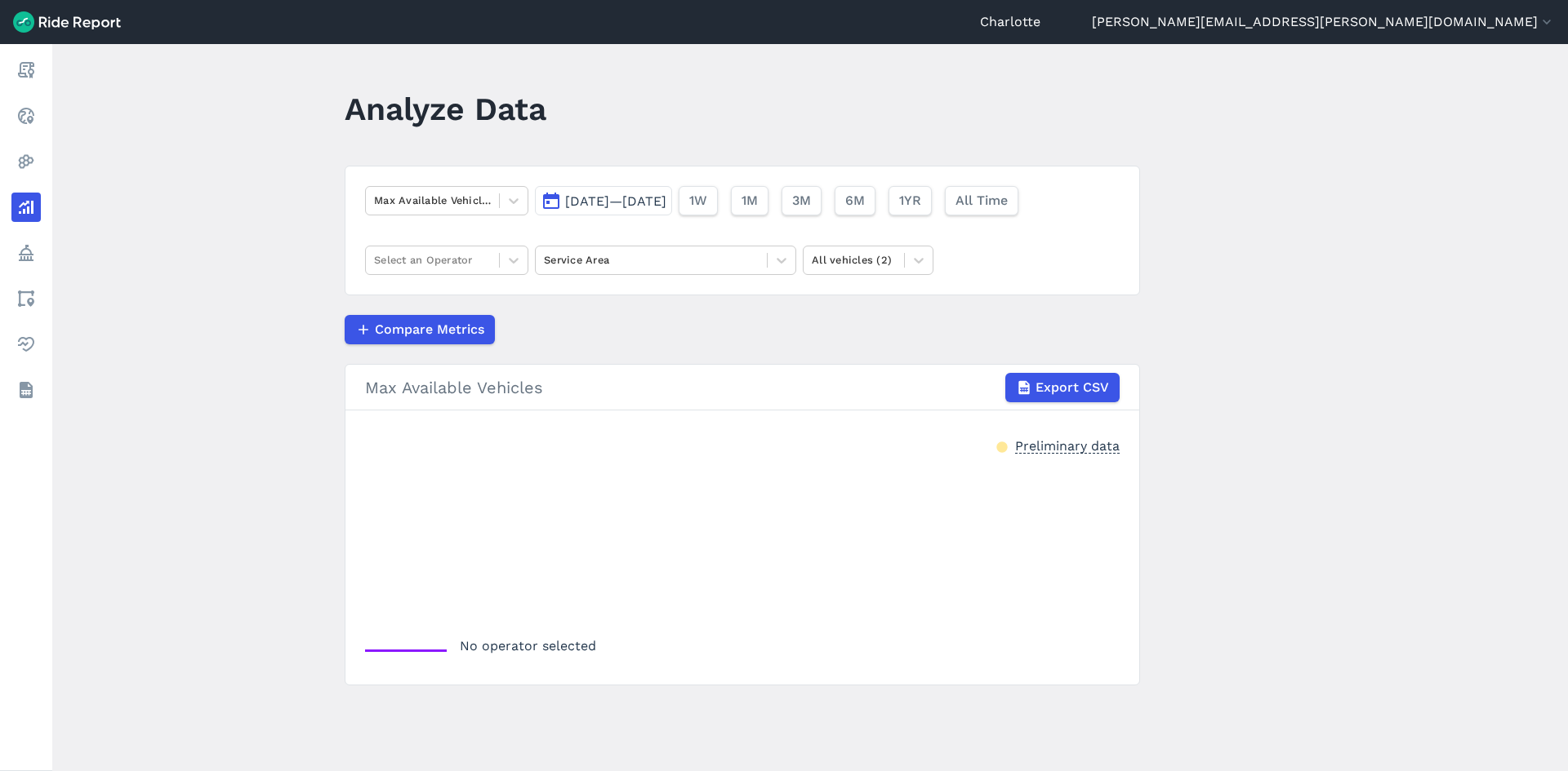
click at [647, 196] on span "[DATE]—[DATE]" at bounding box center [616, 201] width 102 height 16
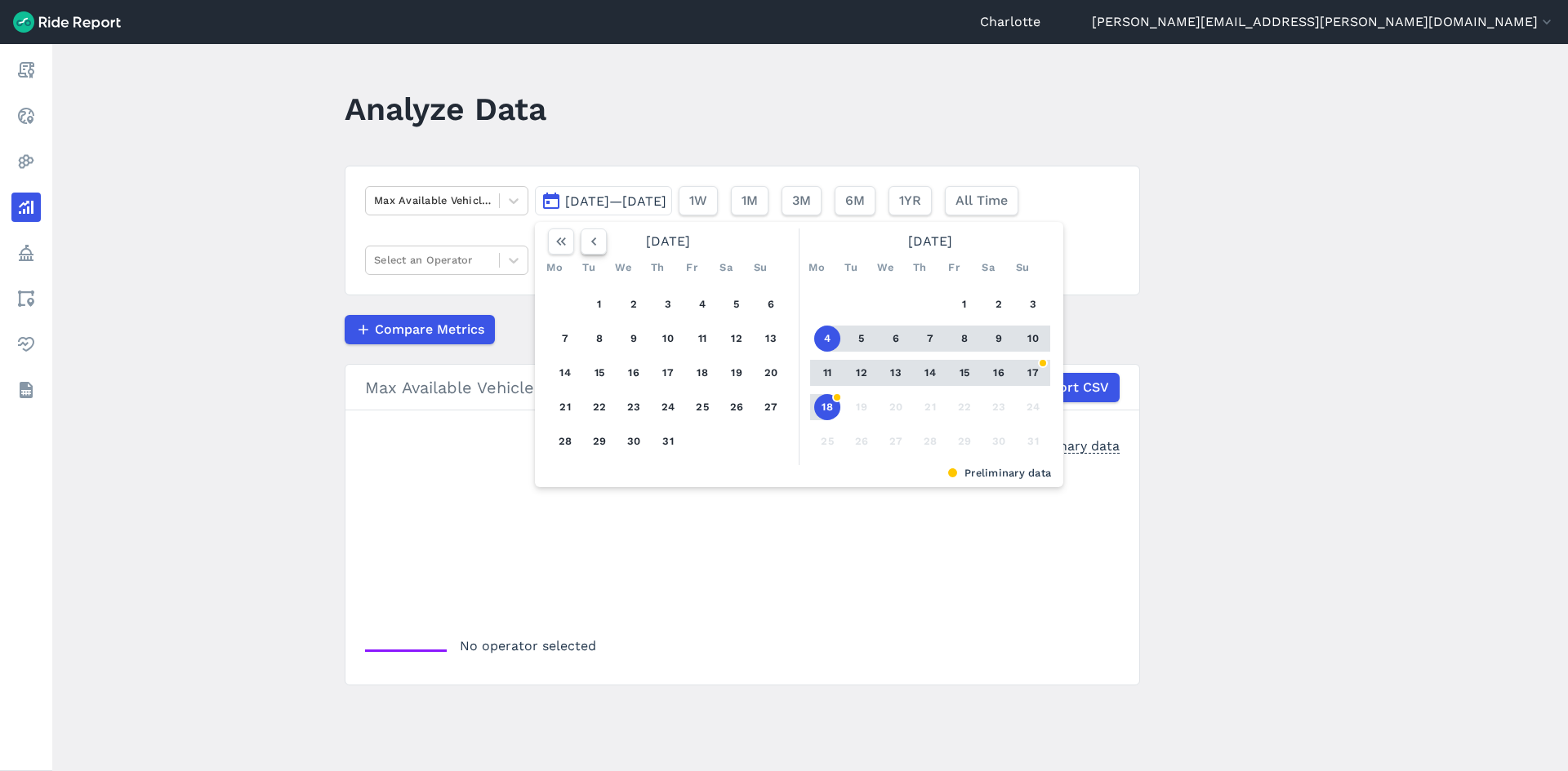
click at [598, 242] on icon "button" at bounding box center [594, 241] width 17 height 17
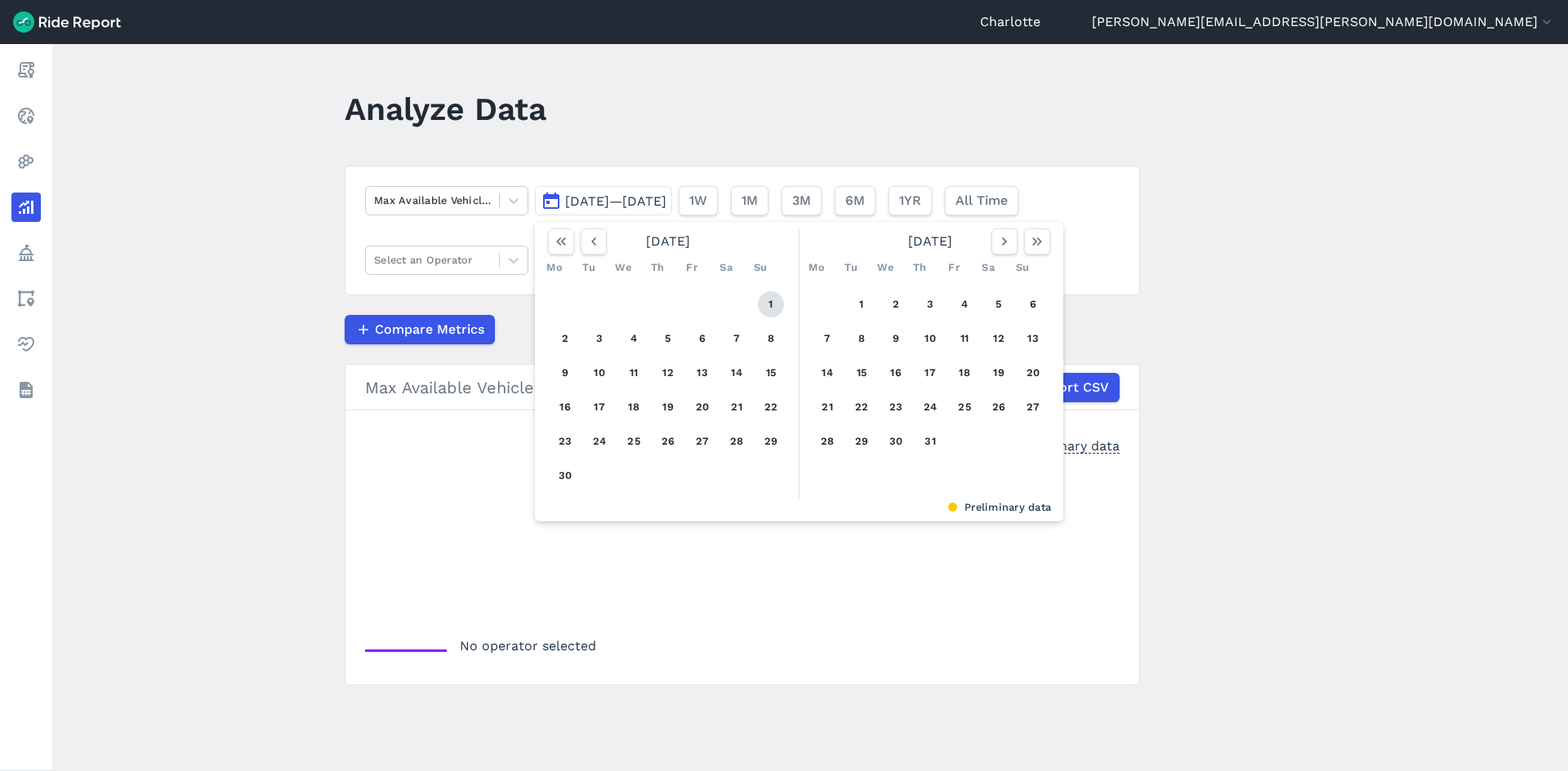
click at [770, 296] on button "1" at bounding box center [771, 305] width 26 height 26
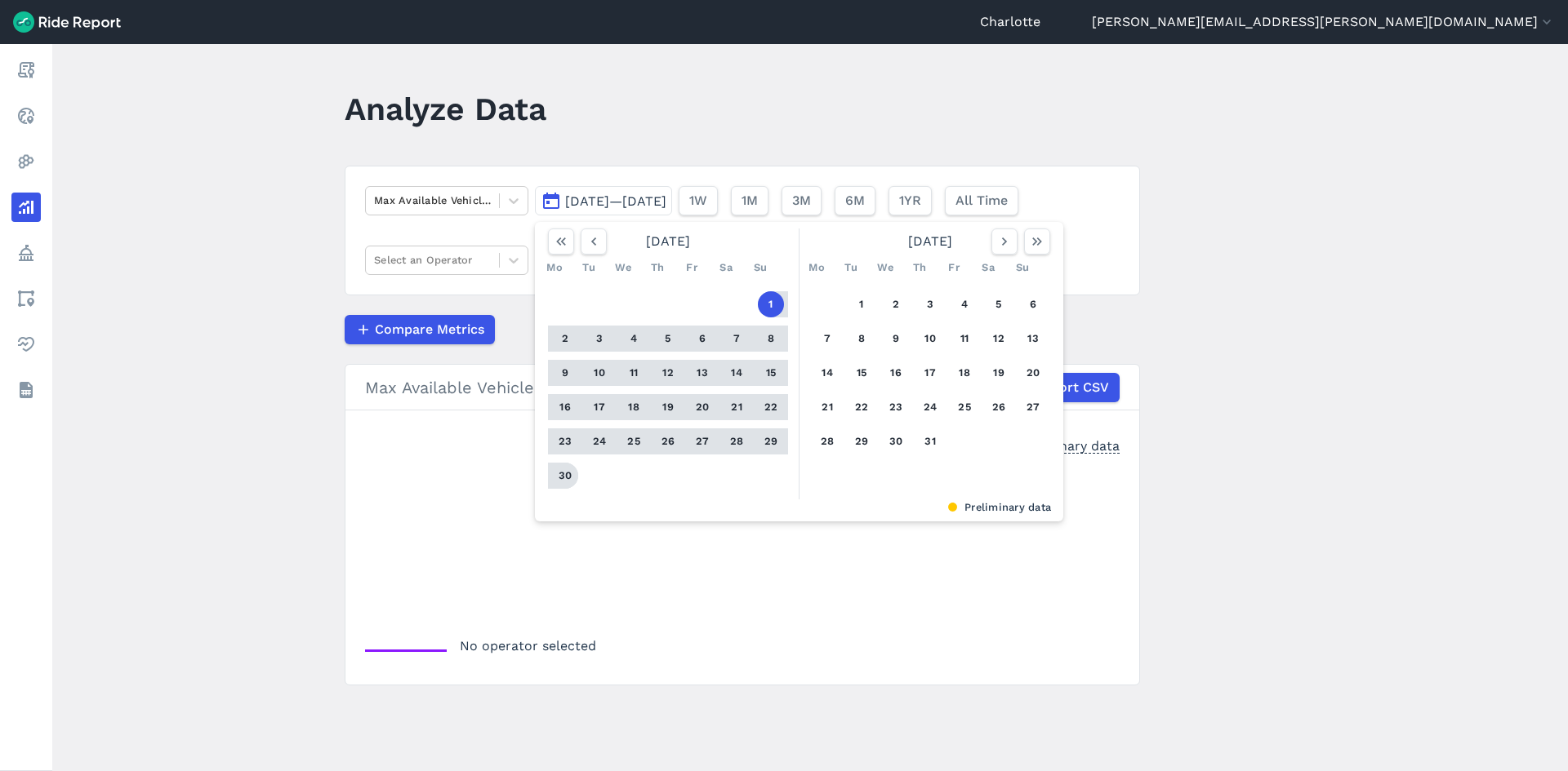
click at [555, 481] on button "30" at bounding box center [565, 475] width 26 height 26
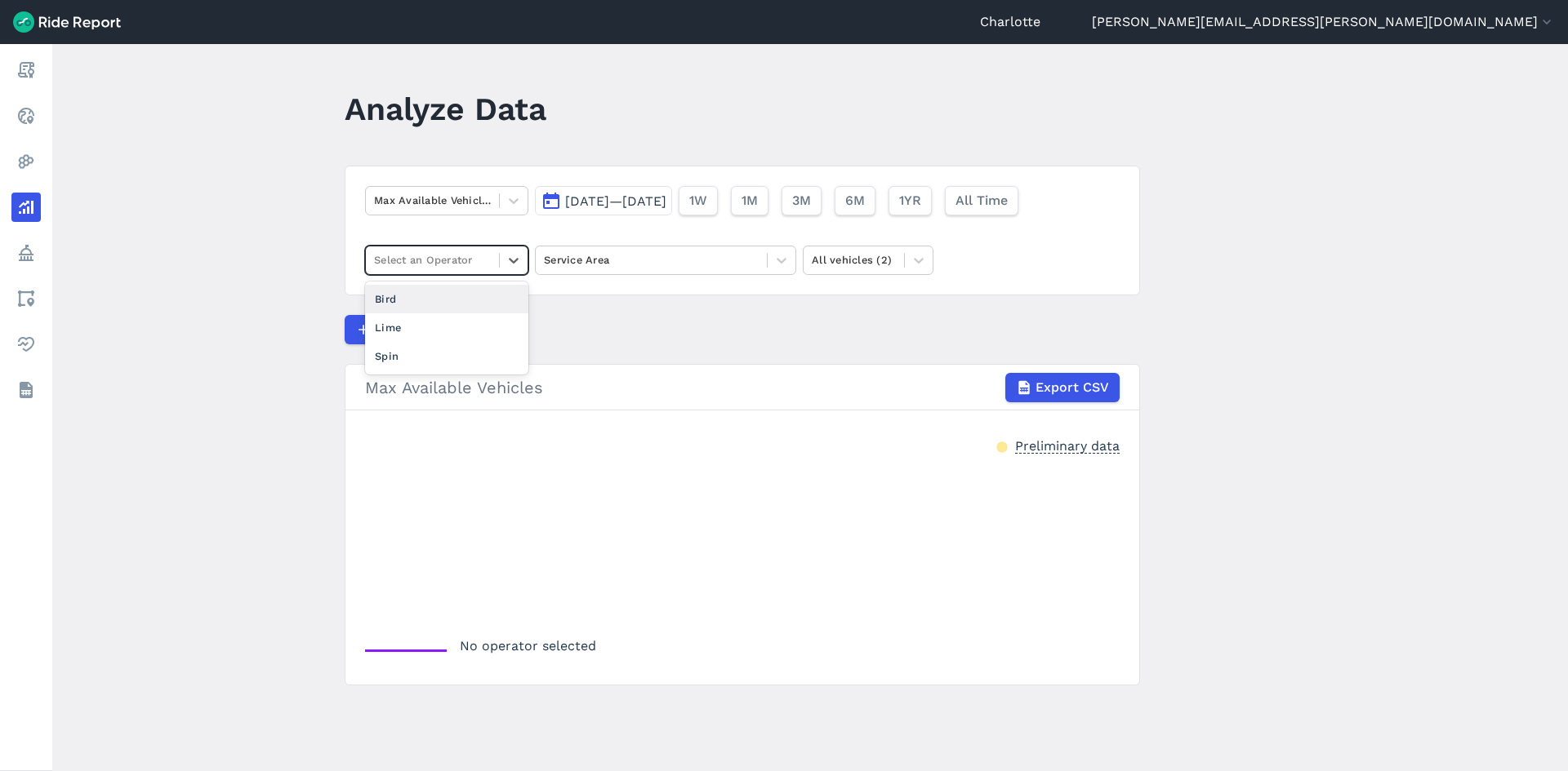
click at [450, 262] on div at bounding box center [432, 260] width 117 height 19
click at [397, 294] on div "Bird" at bounding box center [446, 299] width 163 height 29
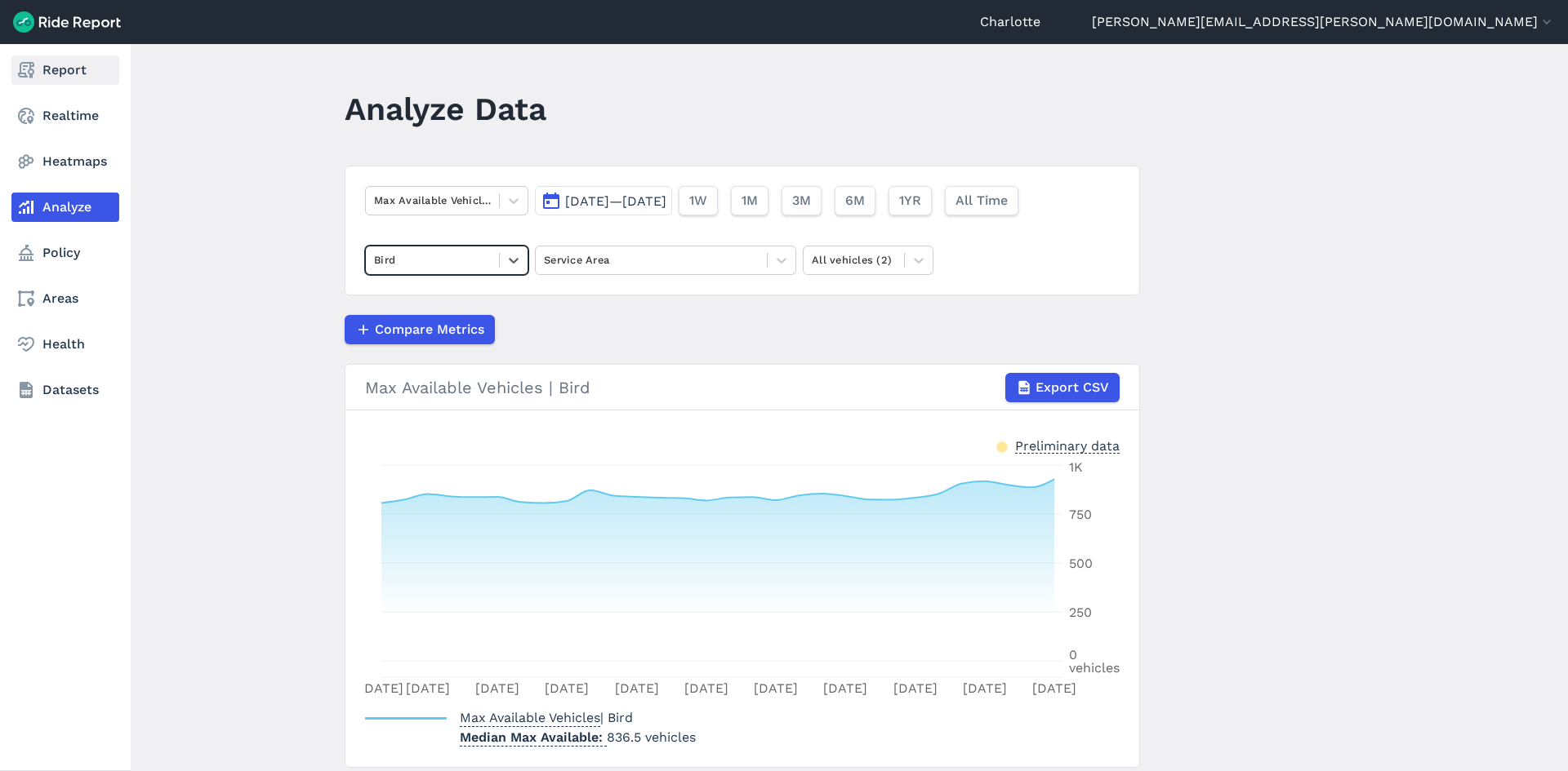
click at [21, 67] on use at bounding box center [26, 71] width 17 height 17
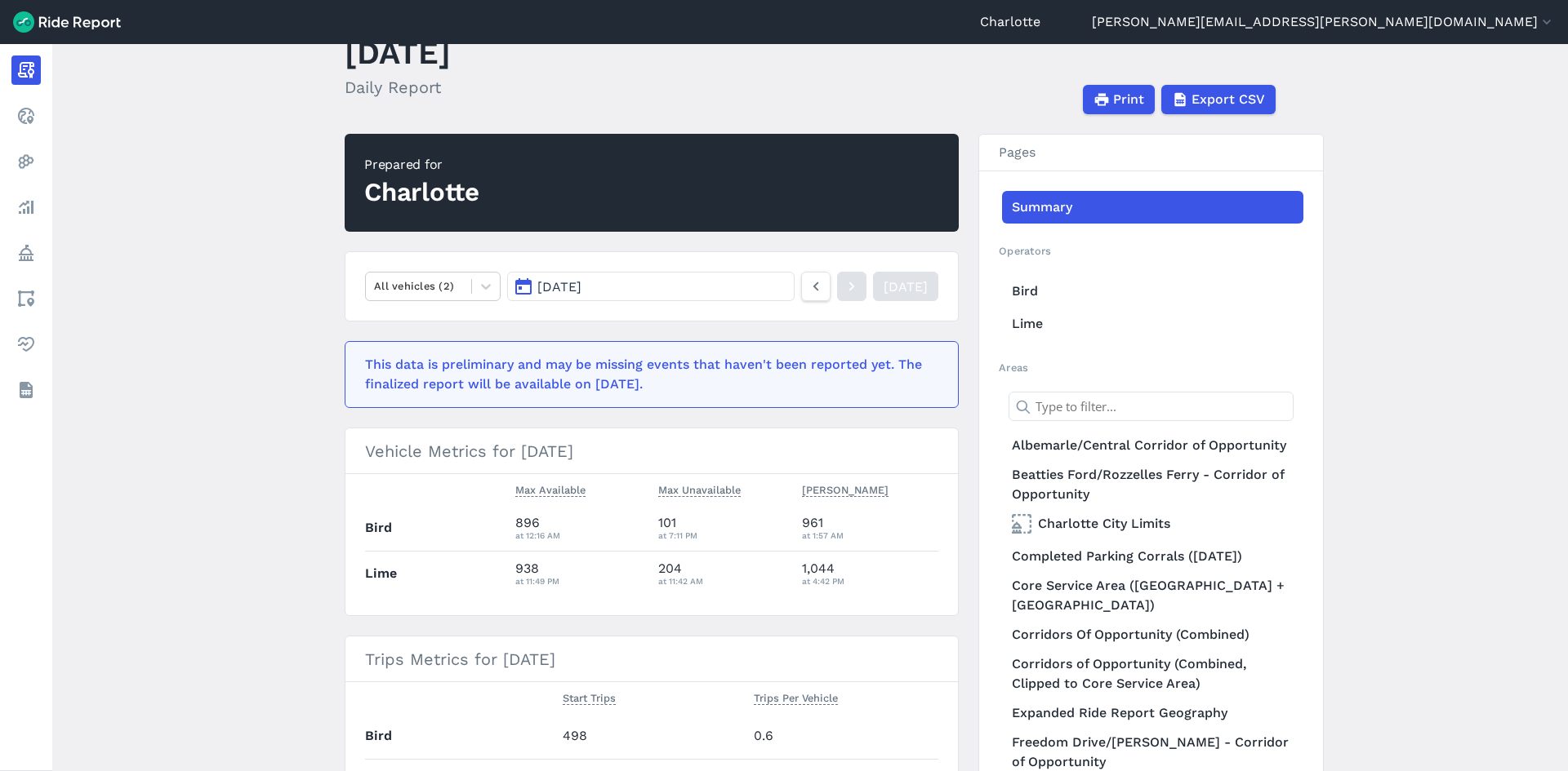
scroll to position [82, 0]
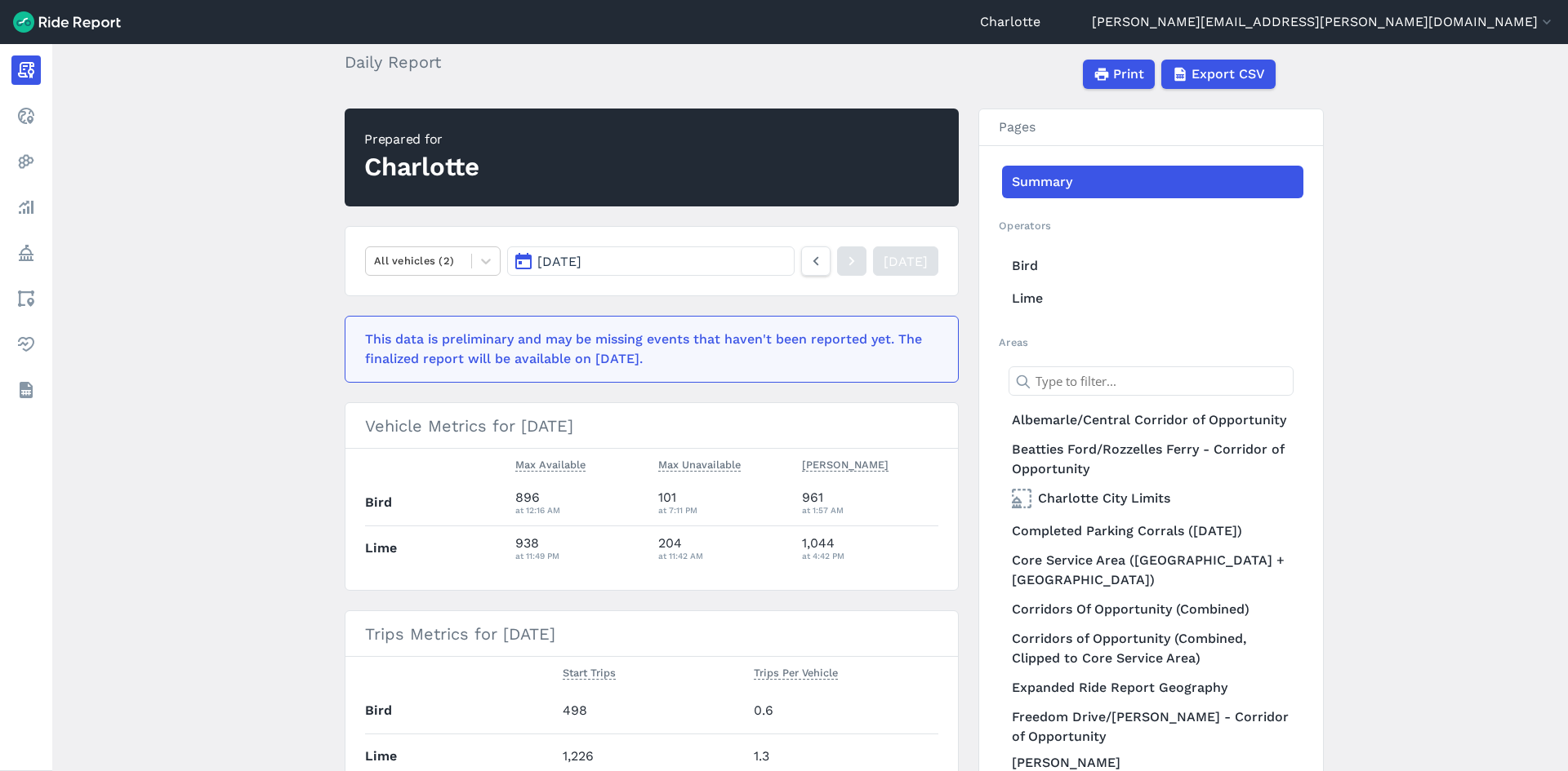
click at [616, 253] on button "[DATE]" at bounding box center [651, 261] width 287 height 30
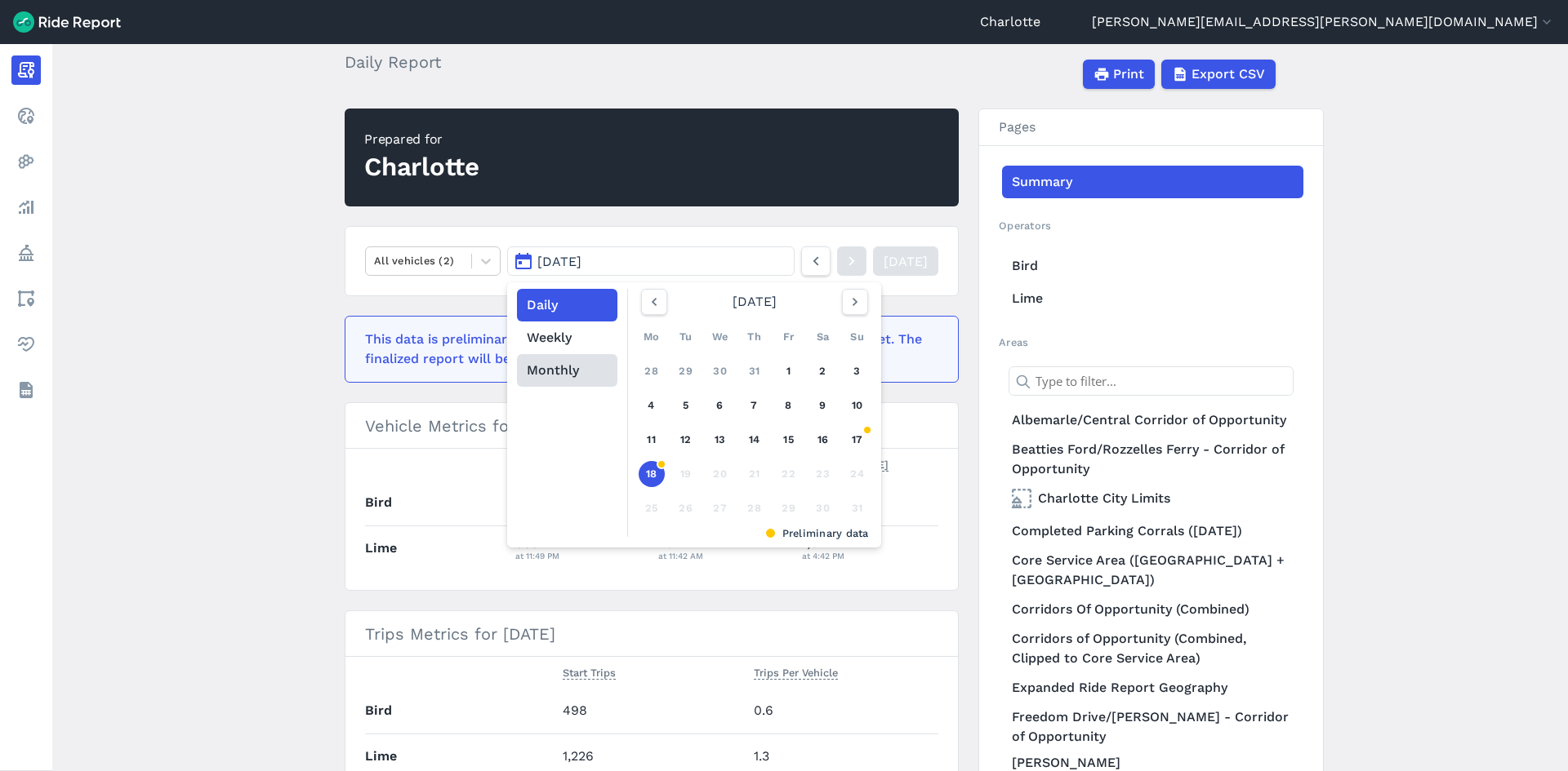
click at [562, 366] on button "Monthly" at bounding box center [567, 370] width 101 height 33
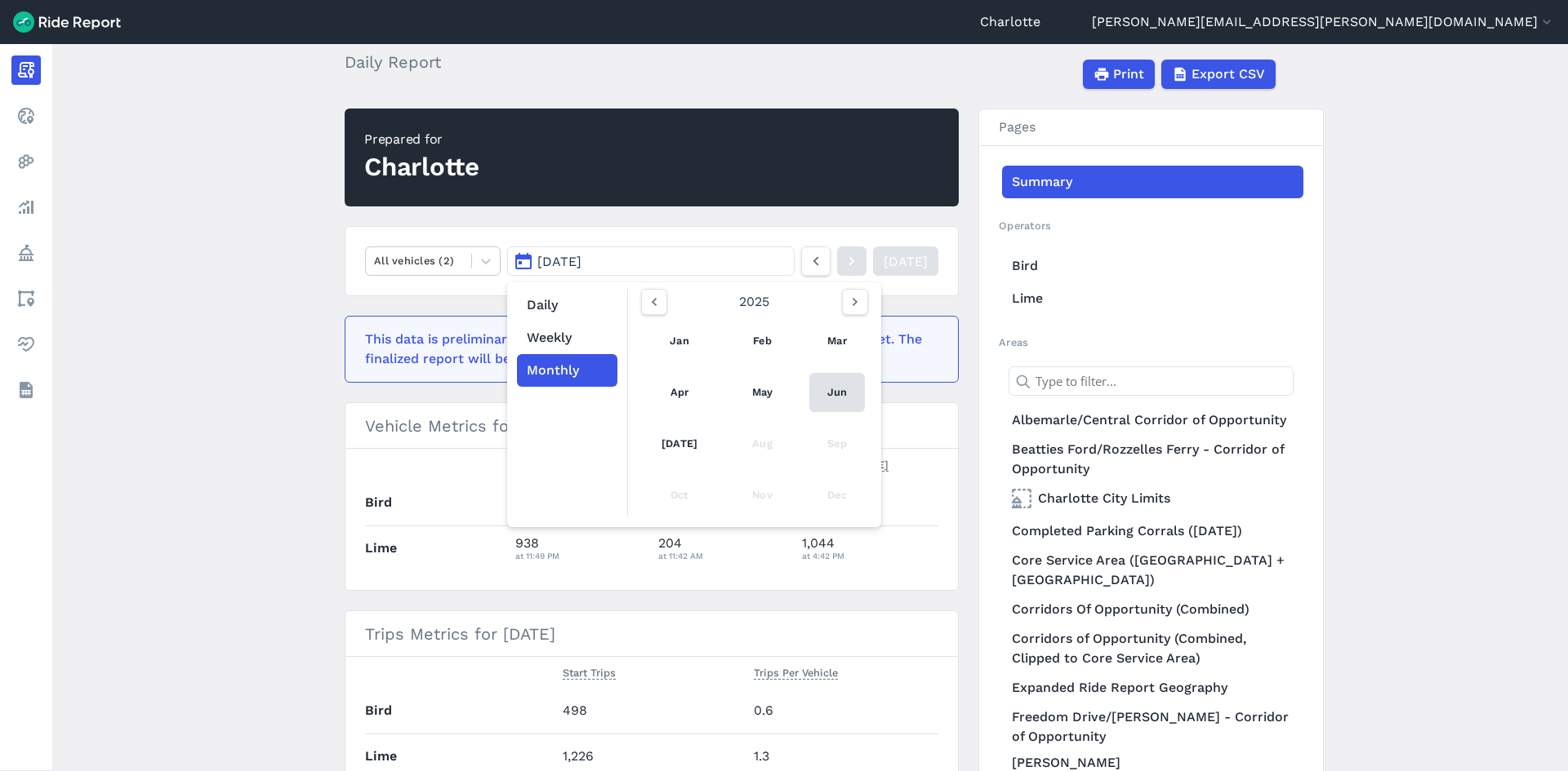
click at [835, 391] on link "Jun" at bounding box center [838, 392] width 56 height 39
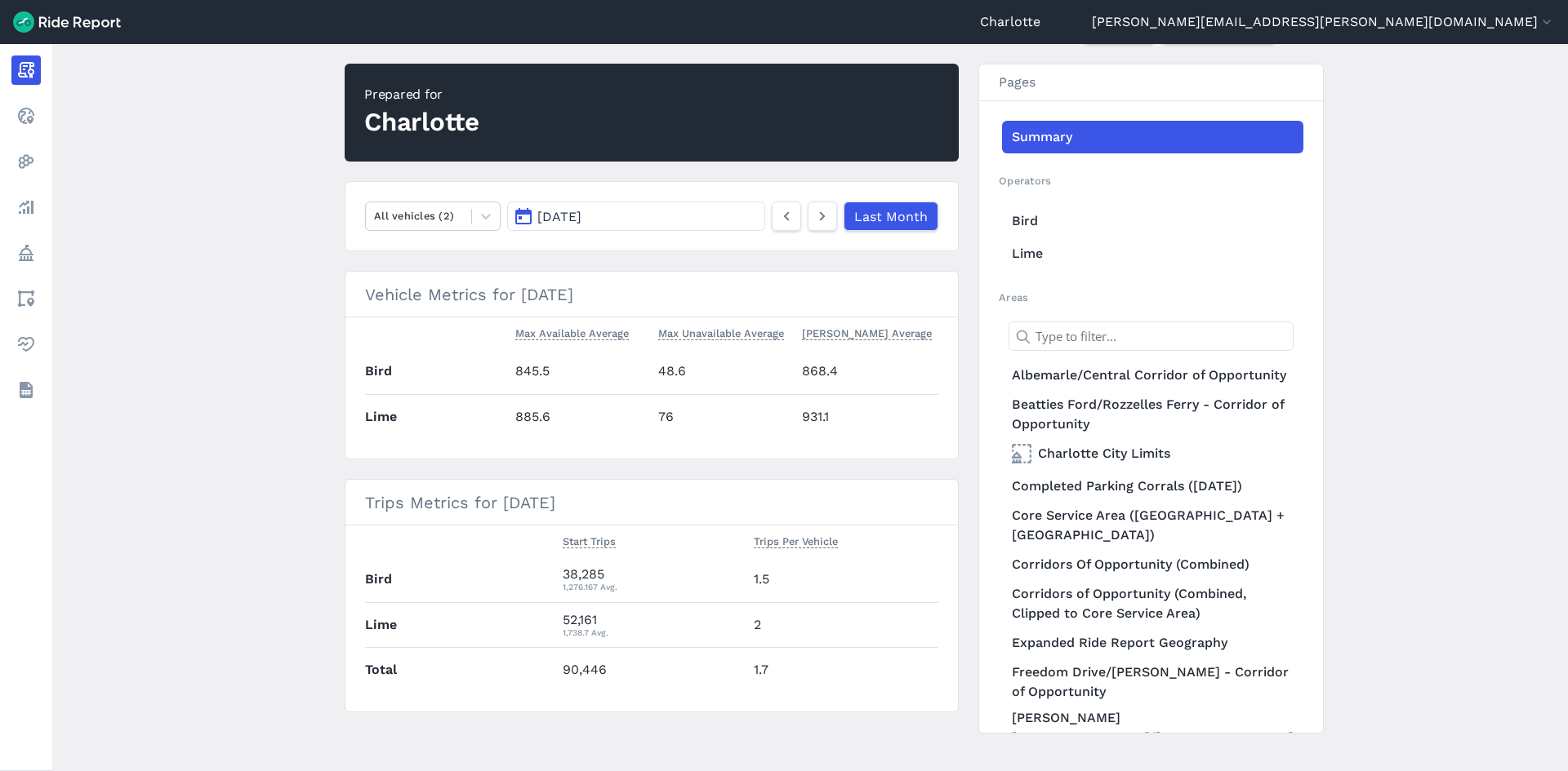
scroll to position [147, 0]
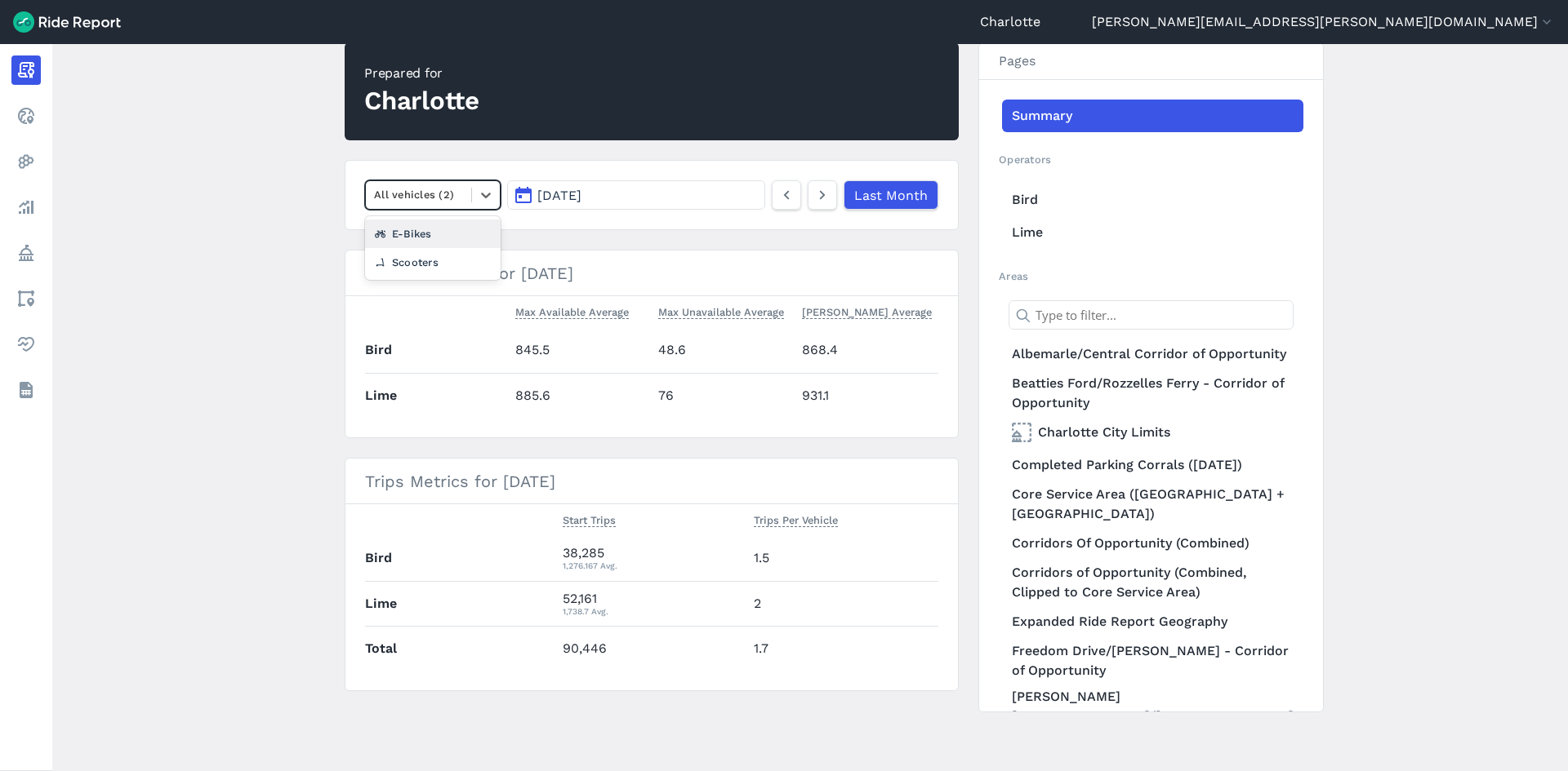
click at [443, 203] on div at bounding box center [418, 195] width 89 height 19
click at [421, 236] on div "E-Bikes" at bounding box center [432, 234] width 135 height 29
click at [631, 194] on button "[DATE]" at bounding box center [636, 196] width 258 height 30
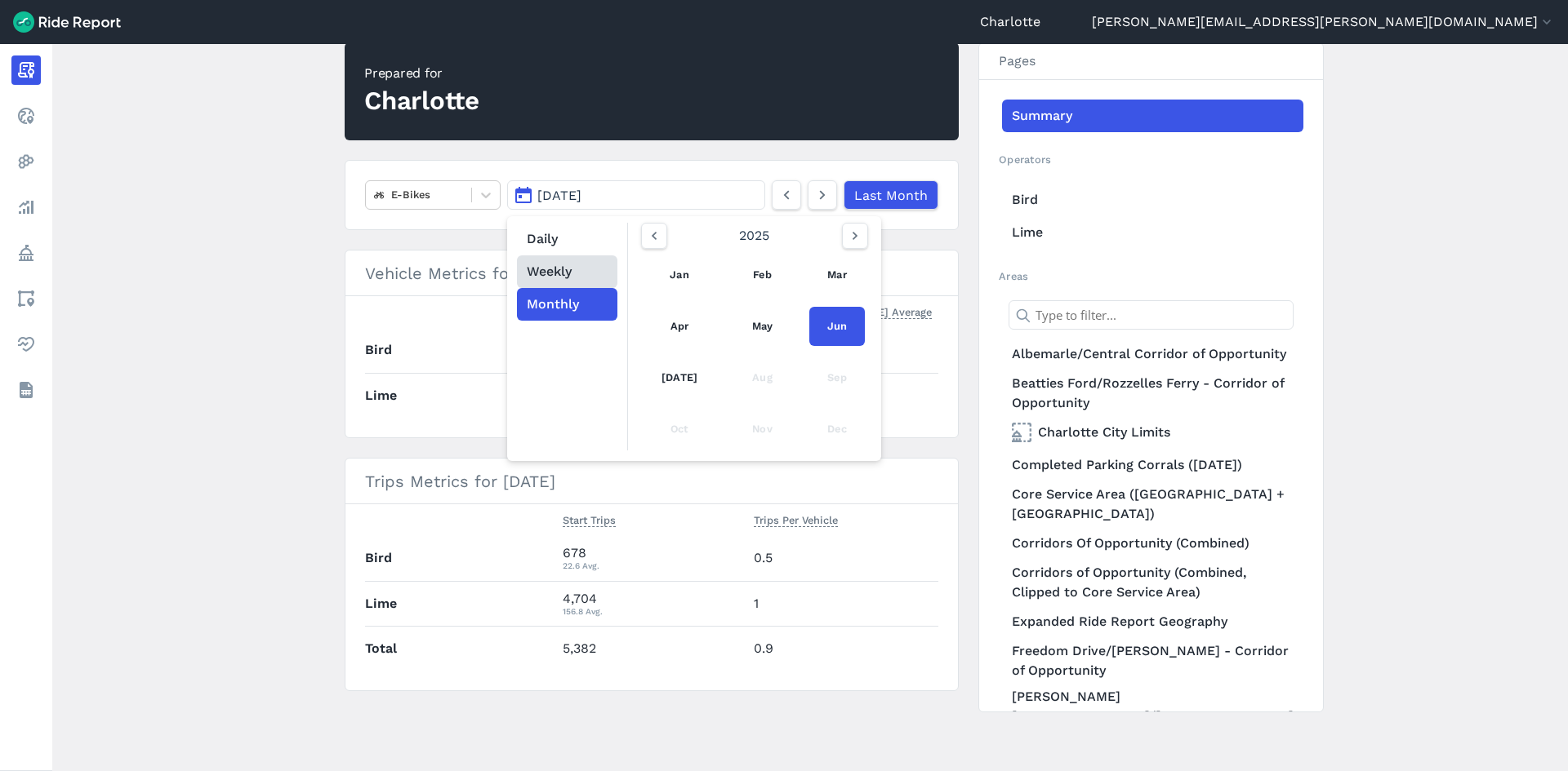
click at [548, 263] on button "Weekly" at bounding box center [567, 271] width 101 height 33
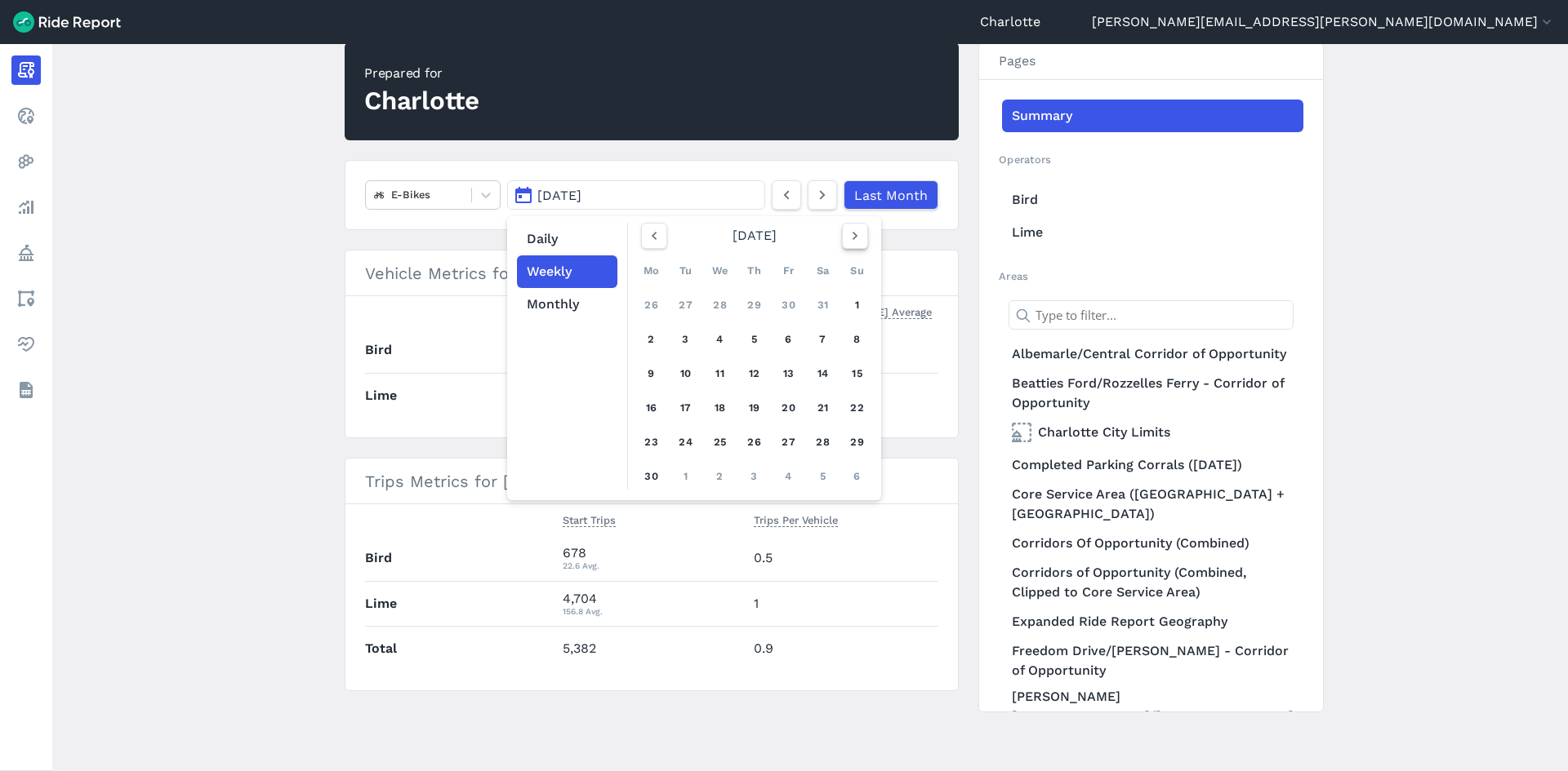
click at [853, 230] on icon "button" at bounding box center [855, 236] width 17 height 17
click at [853, 235] on use "button" at bounding box center [853, 236] width 5 height 8
click at [652, 337] on div "4" at bounding box center [652, 339] width 26 height 26
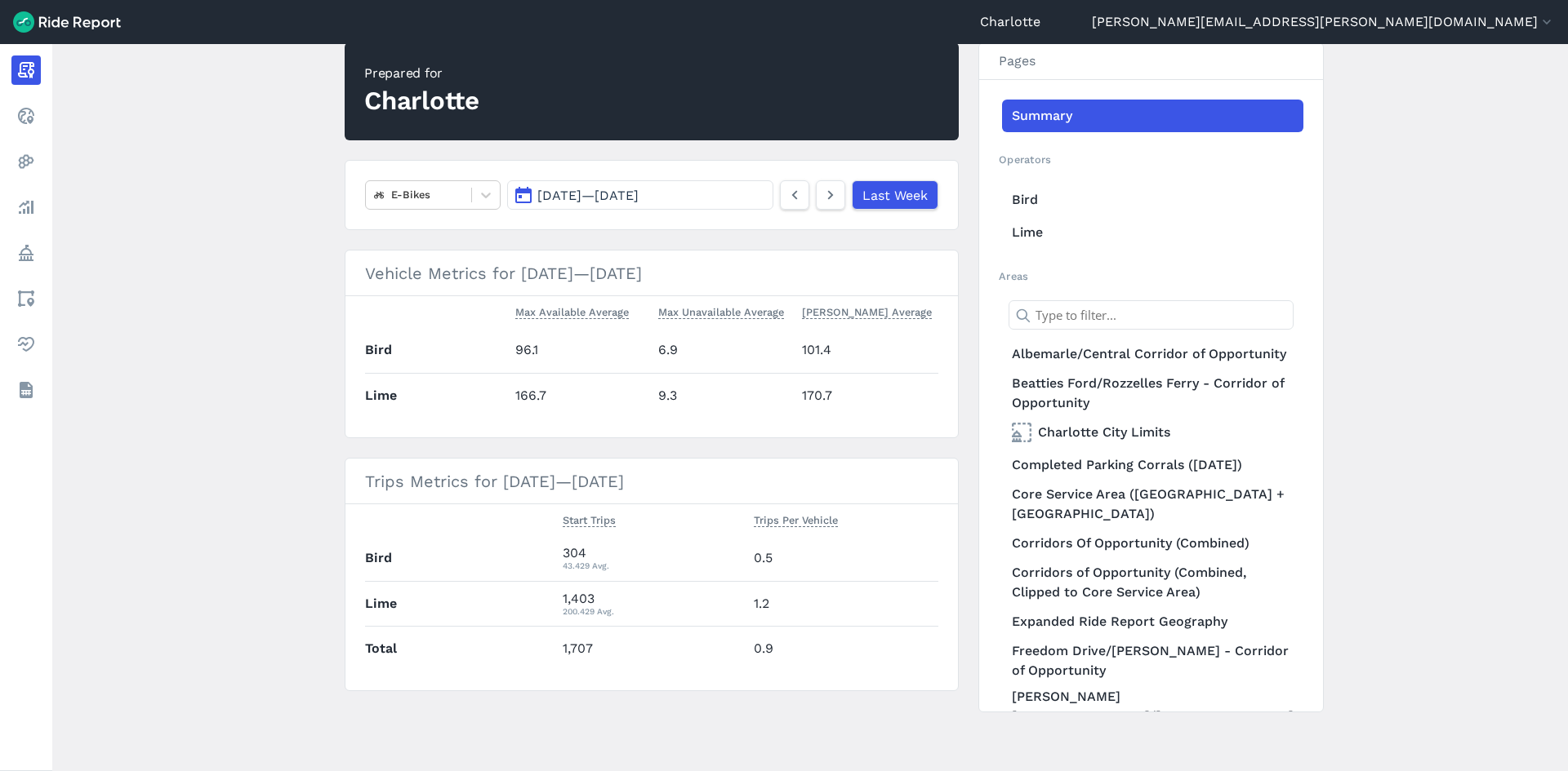
click at [596, 196] on span "[DATE] — [DATE]" at bounding box center [588, 195] width 102 height 16
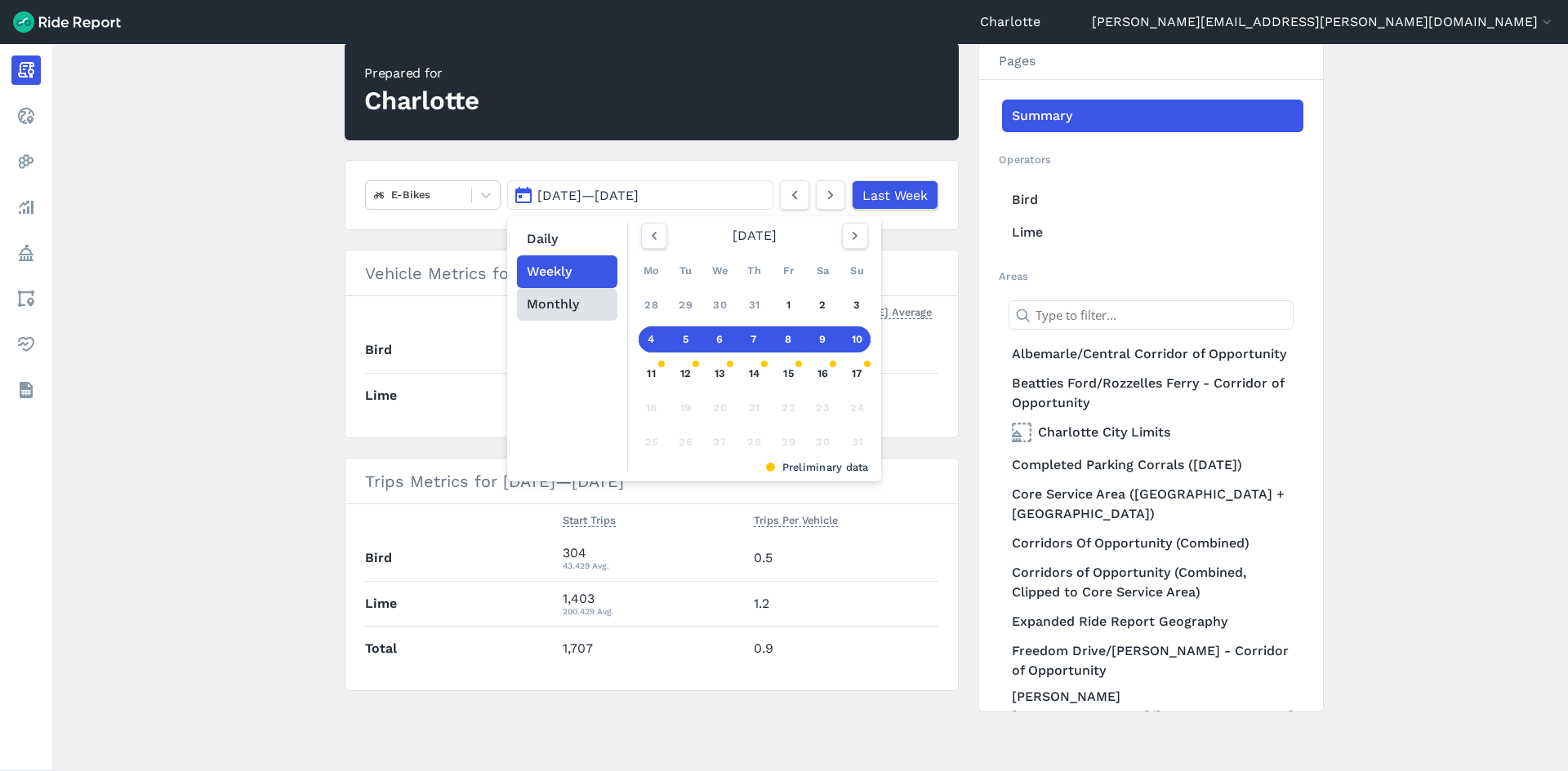
click at [555, 298] on button "Monthly" at bounding box center [567, 304] width 101 height 33
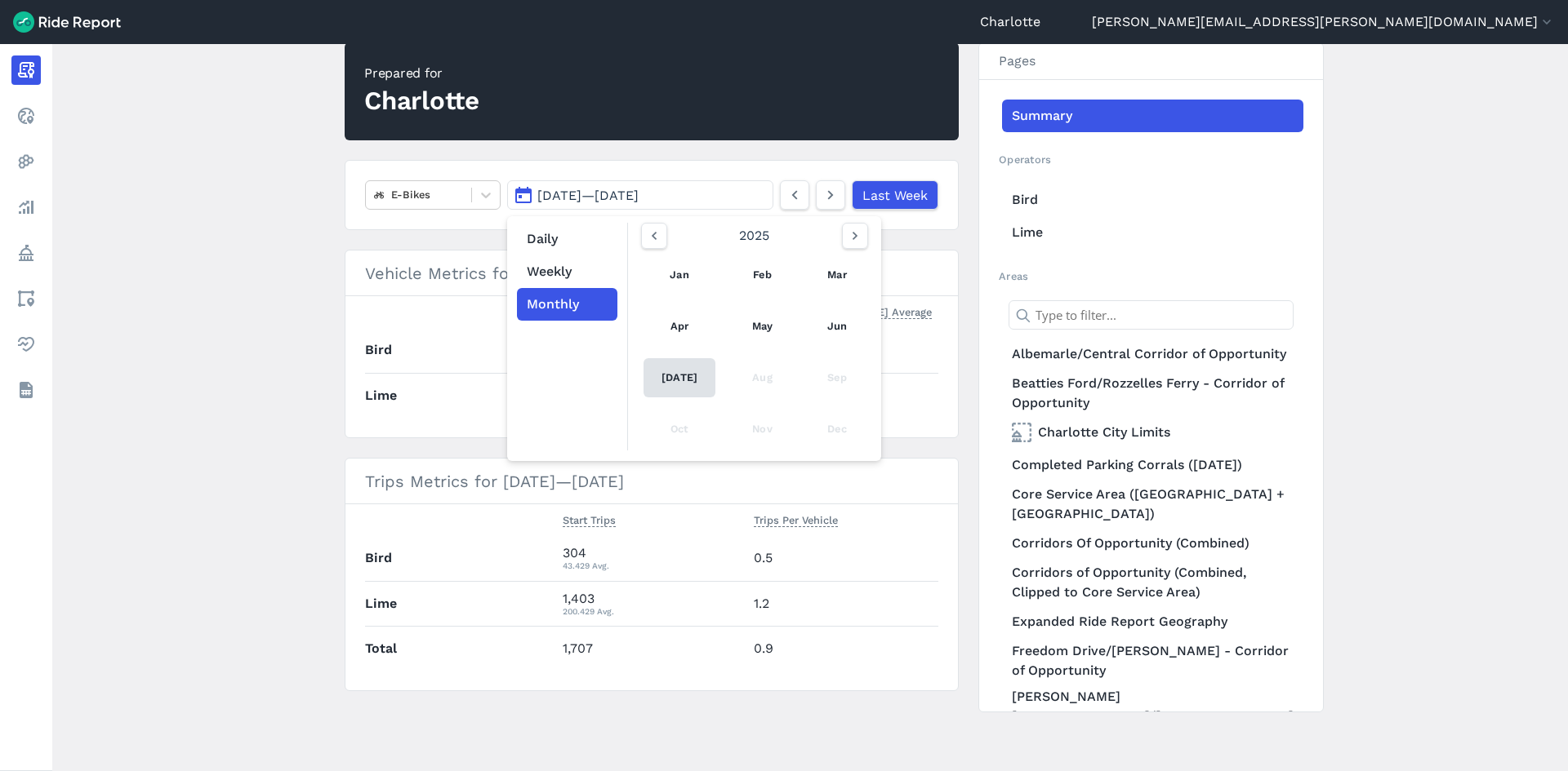
click at [675, 378] on link "[DATE]" at bounding box center [679, 378] width 72 height 39
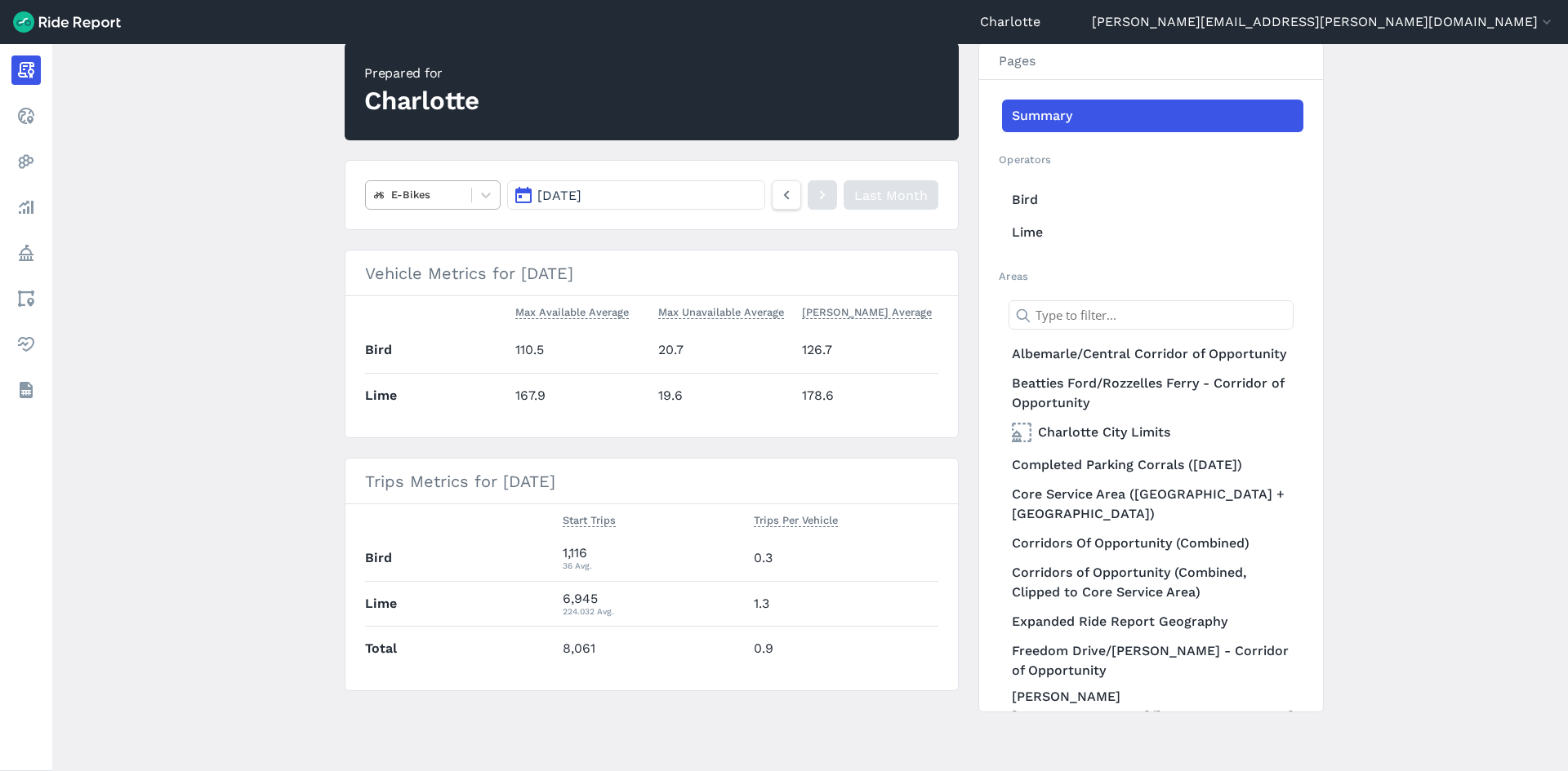
click at [402, 185] on div "E-Bikes" at bounding box center [418, 194] width 105 height 25
click at [436, 227] on div "All vehicles (2)" at bounding box center [432, 234] width 135 height 29
click at [395, 196] on div at bounding box center [418, 195] width 89 height 19
click at [411, 260] on div "Scooters" at bounding box center [432, 262] width 135 height 29
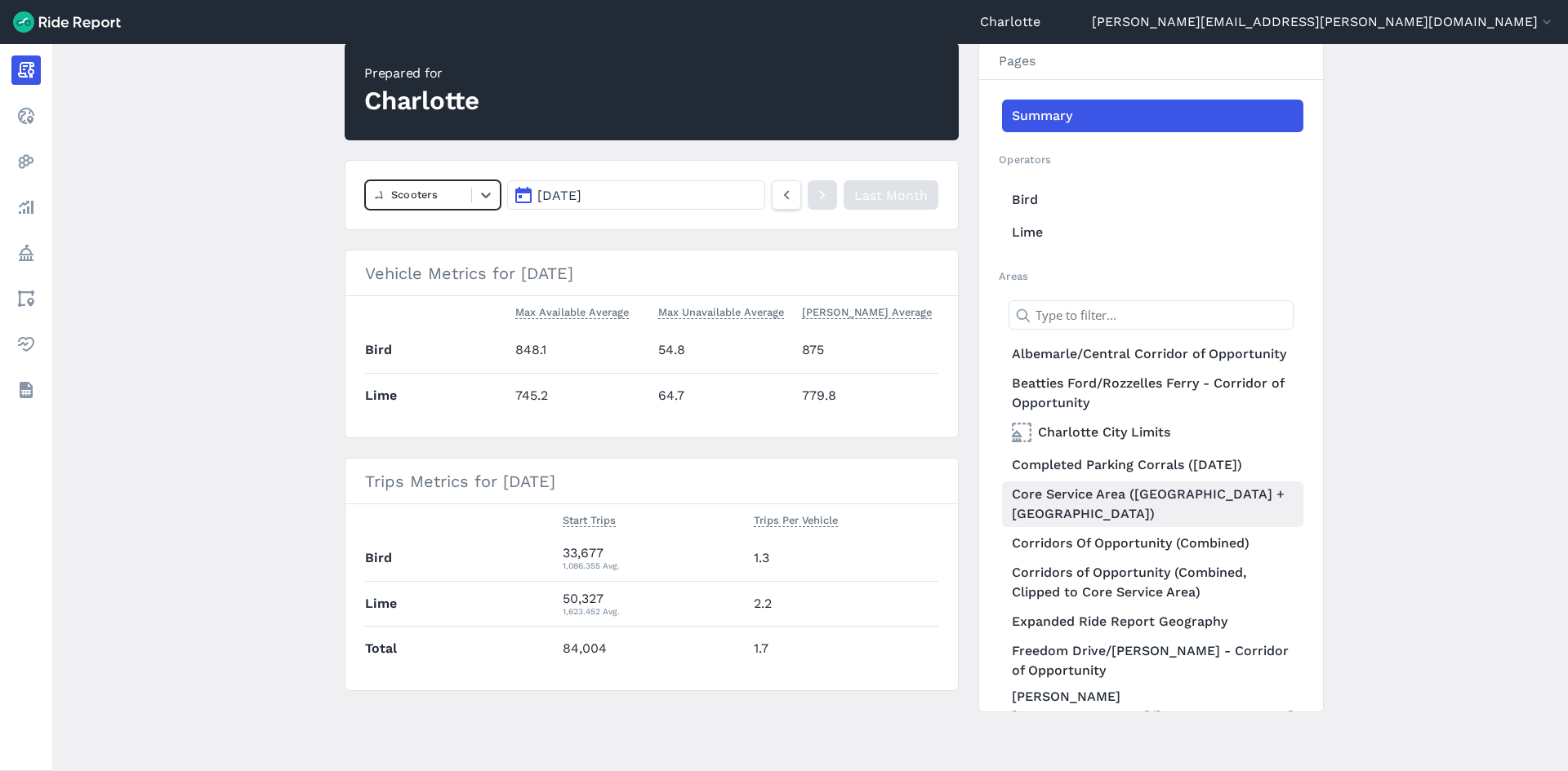
click at [1041, 526] on link "Core Service Area ([GEOGRAPHIC_DATA] + [GEOGRAPHIC_DATA])" at bounding box center [1152, 504] width 301 height 46
